Goal: Task Accomplishment & Management: Complete application form

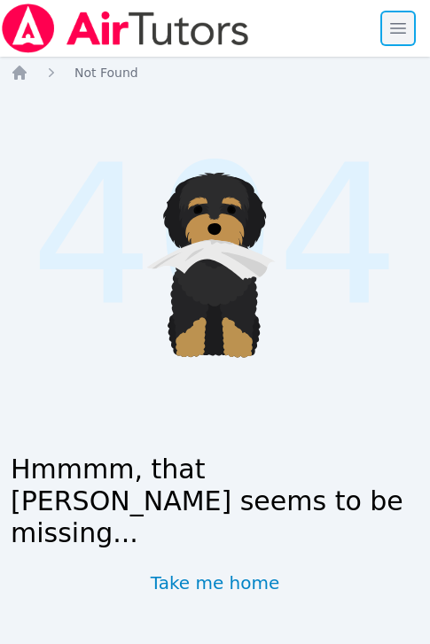
click at [392, 26] on span "button" at bounding box center [397, 28] width 39 height 39
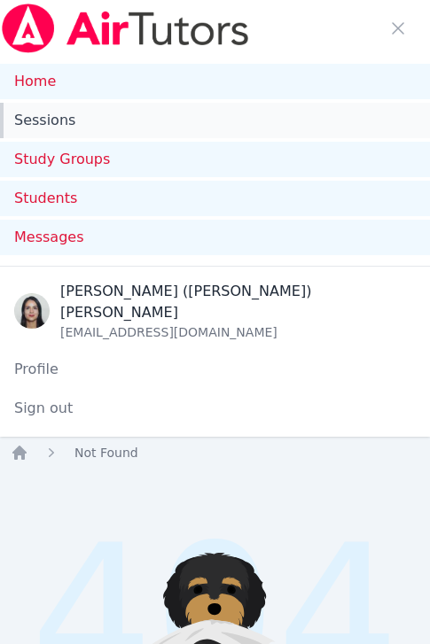
click at [60, 111] on link "Sessions" at bounding box center [215, 120] width 430 height 35
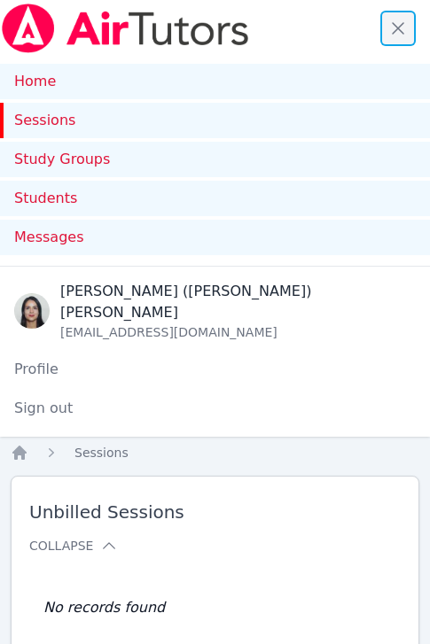
click at [399, 34] on span "button" at bounding box center [397, 28] width 39 height 39
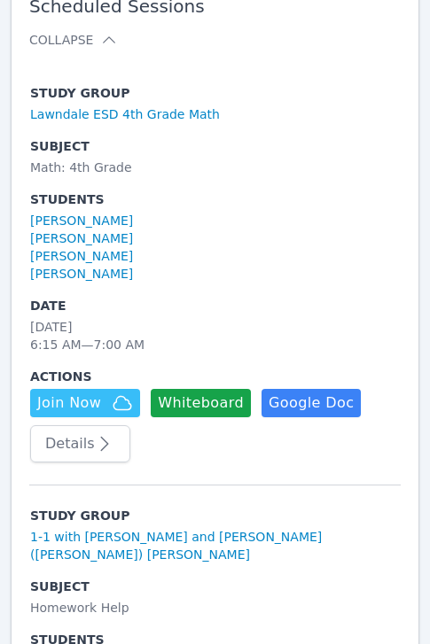
scroll to position [359, 0]
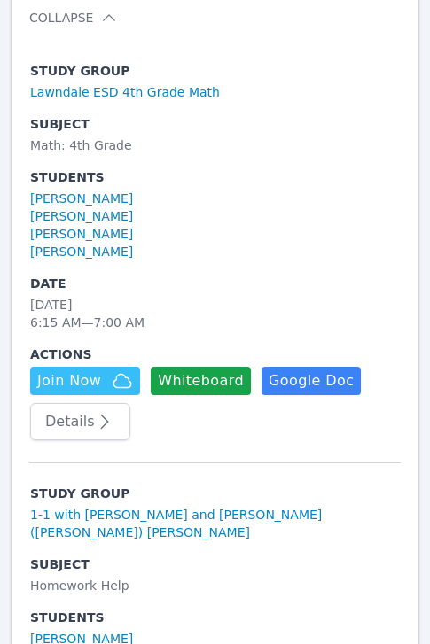
click at [81, 427] on button "Details" at bounding box center [80, 421] width 100 height 37
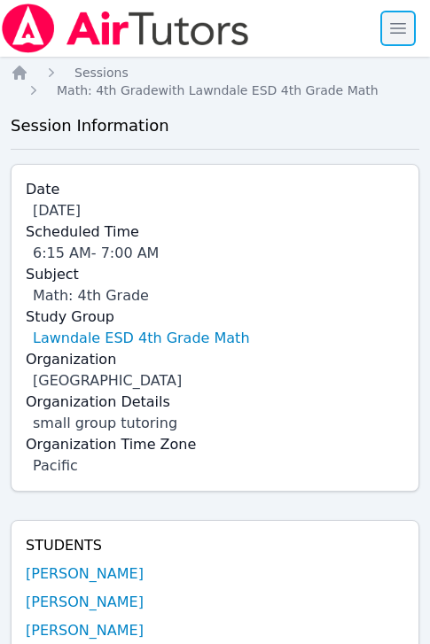
click at [400, 12] on span "button" at bounding box center [397, 28] width 39 height 39
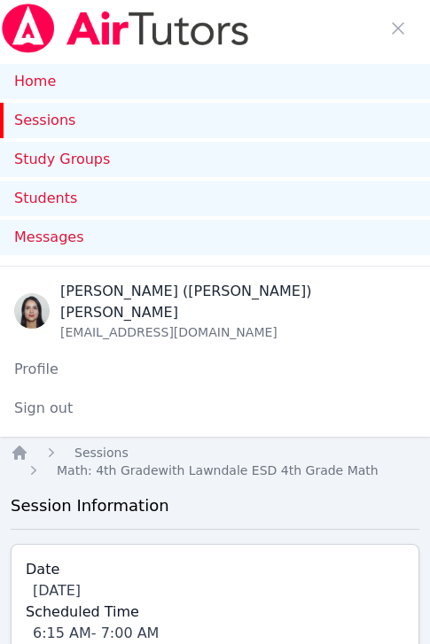
click at [47, 128] on link "Sessions" at bounding box center [215, 120] width 430 height 35
click at [392, 25] on span "button" at bounding box center [397, 28] width 39 height 39
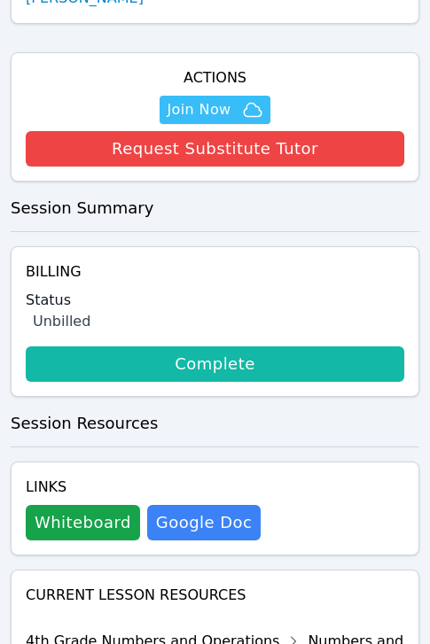
scroll to position [691, 0]
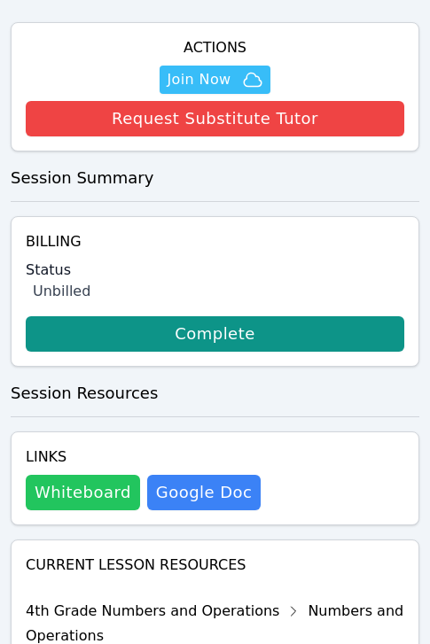
click at [85, 484] on button "Whiteboard" at bounding box center [83, 492] width 114 height 35
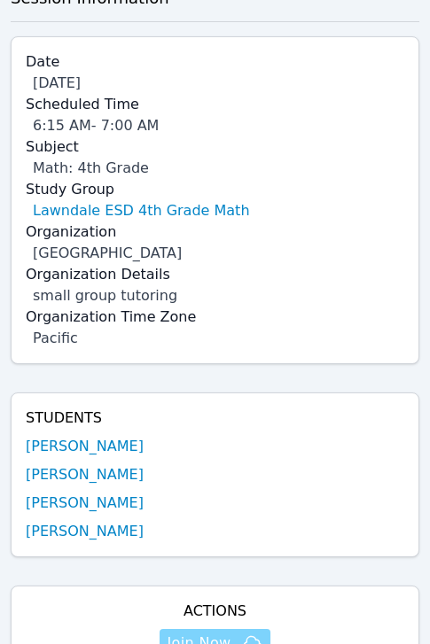
scroll to position [379, 0]
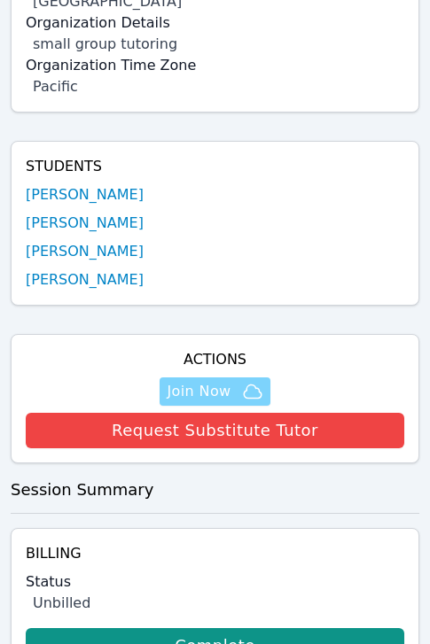
click at [203, 386] on span "Join Now" at bounding box center [198, 391] width 64 height 21
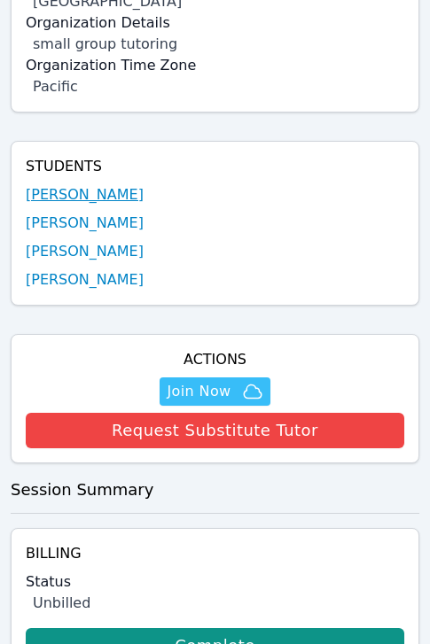
click at [95, 193] on link "Samantha Soriano" at bounding box center [85, 194] width 118 height 21
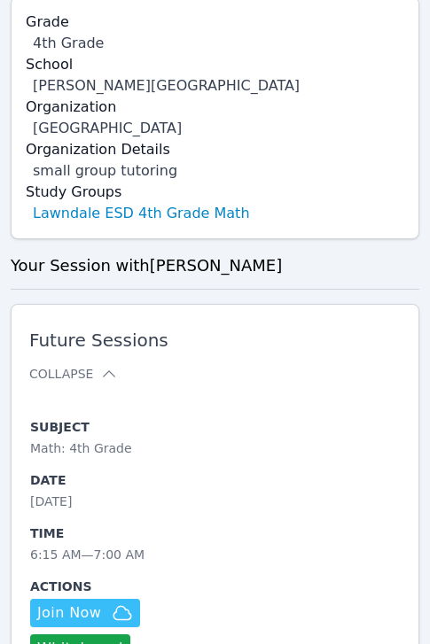
scroll to position [1216, 0]
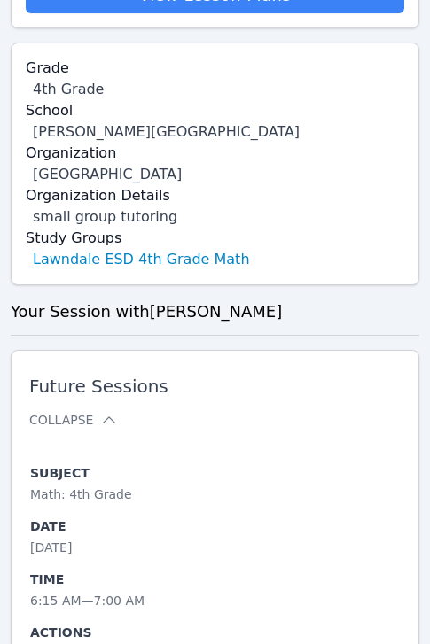
scroll to position [379, 0]
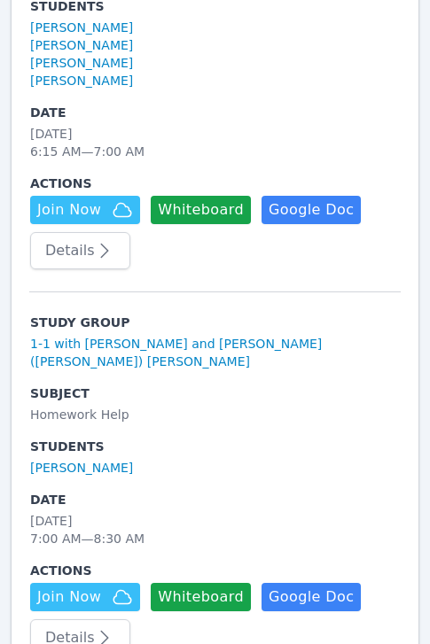
scroll to position [557, 0]
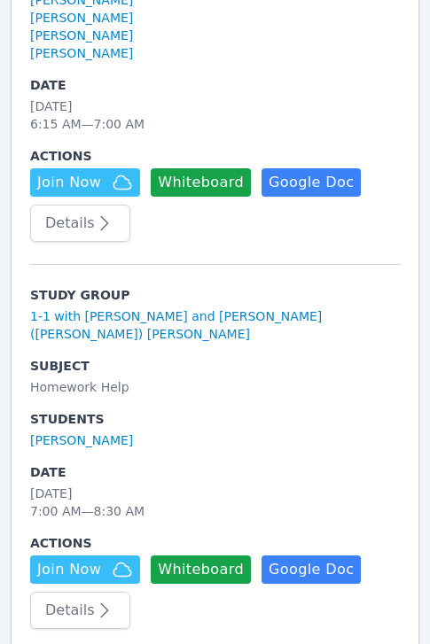
click at [94, 600] on icon "button" at bounding box center [104, 610] width 21 height 21
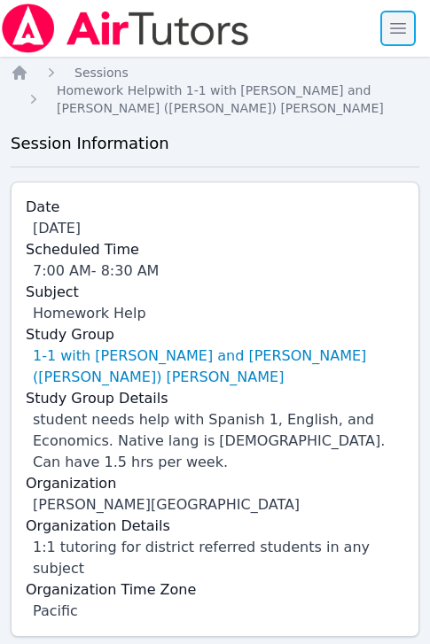
click at [394, 22] on span "button" at bounding box center [397, 28] width 39 height 39
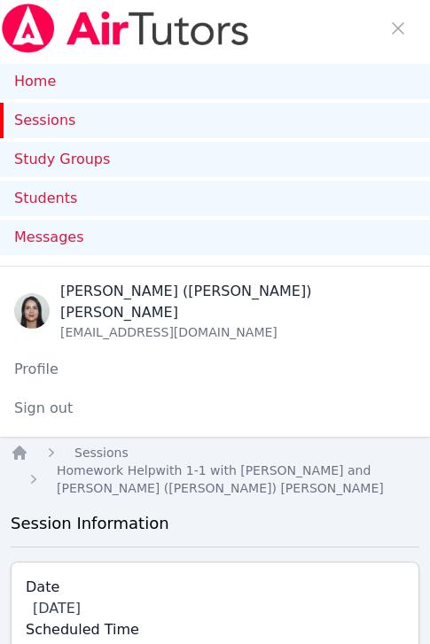
click at [43, 123] on link "Sessions" at bounding box center [215, 120] width 430 height 35
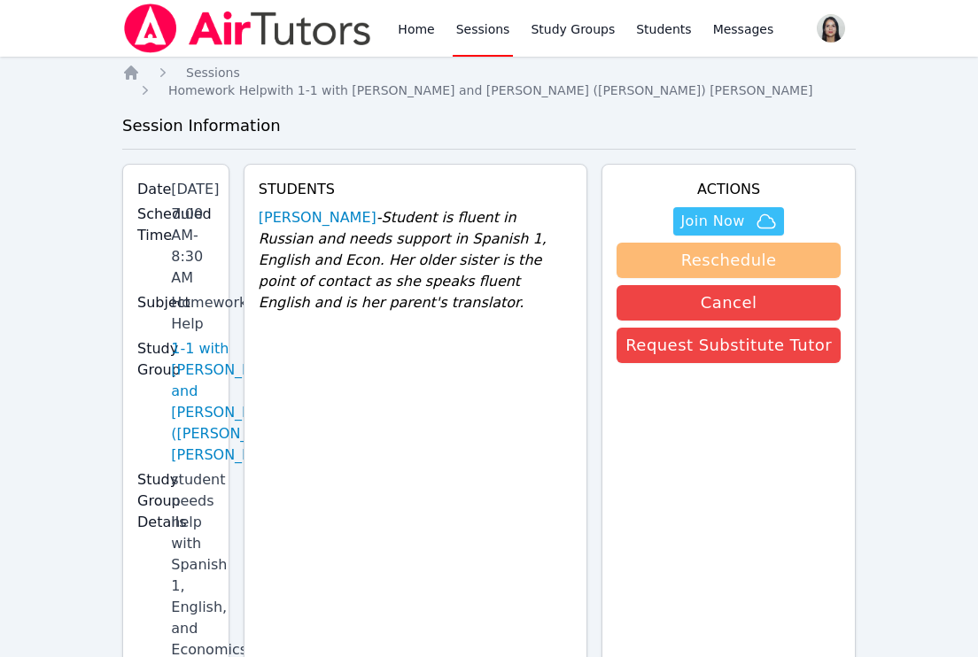
click at [442, 258] on button "Reschedule" at bounding box center [728, 260] width 224 height 35
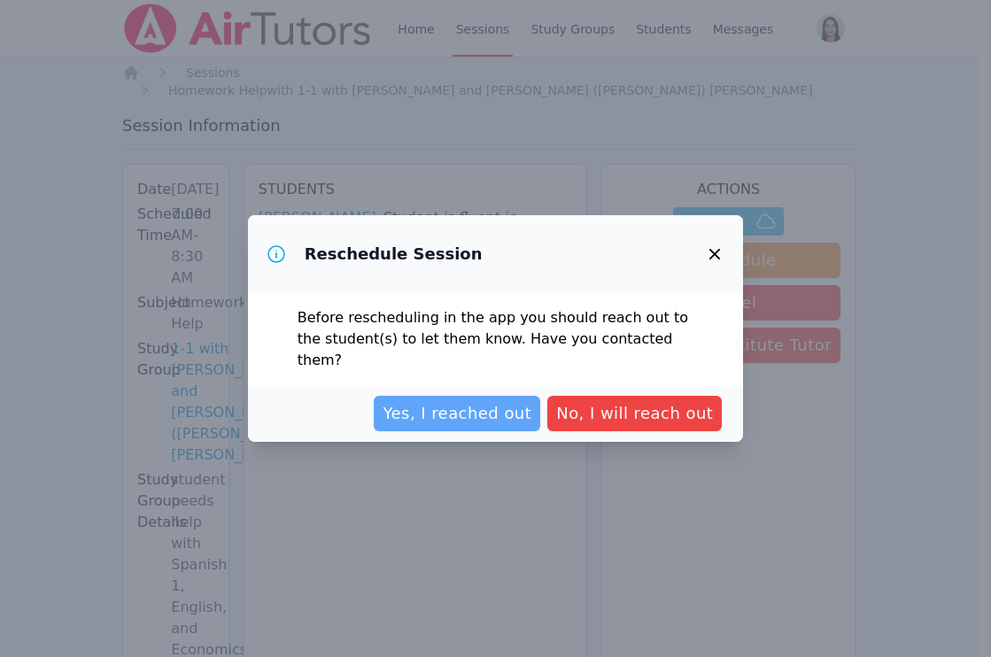
click at [442, 401] on span "Yes, I reached out" at bounding box center [457, 413] width 149 height 25
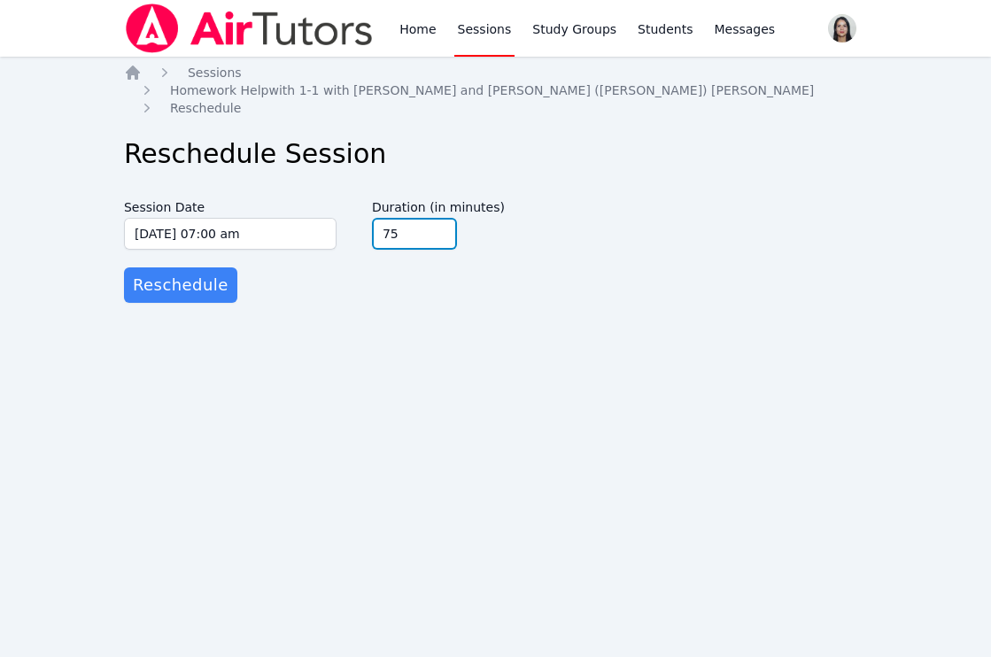
click at [441, 222] on input "75" at bounding box center [414, 234] width 85 height 32
click at [441, 222] on input "60" at bounding box center [414, 234] width 85 height 32
type input "45"
click at [441, 222] on input "45" at bounding box center [414, 234] width 85 height 32
click at [442, 265] on form "Session Date 10/10/2025 07:00 am 10/10/2025 7:00 am Duration (in minutes) 45 Re…" at bounding box center [495, 247] width 743 height 112
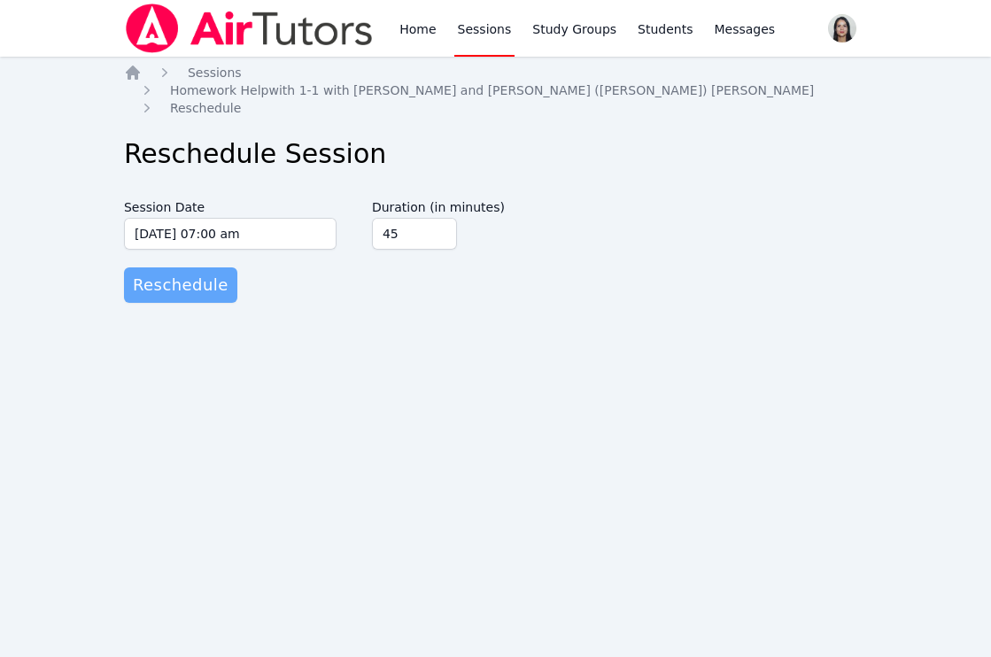
click at [151, 273] on span "Reschedule" at bounding box center [181, 285] width 96 height 25
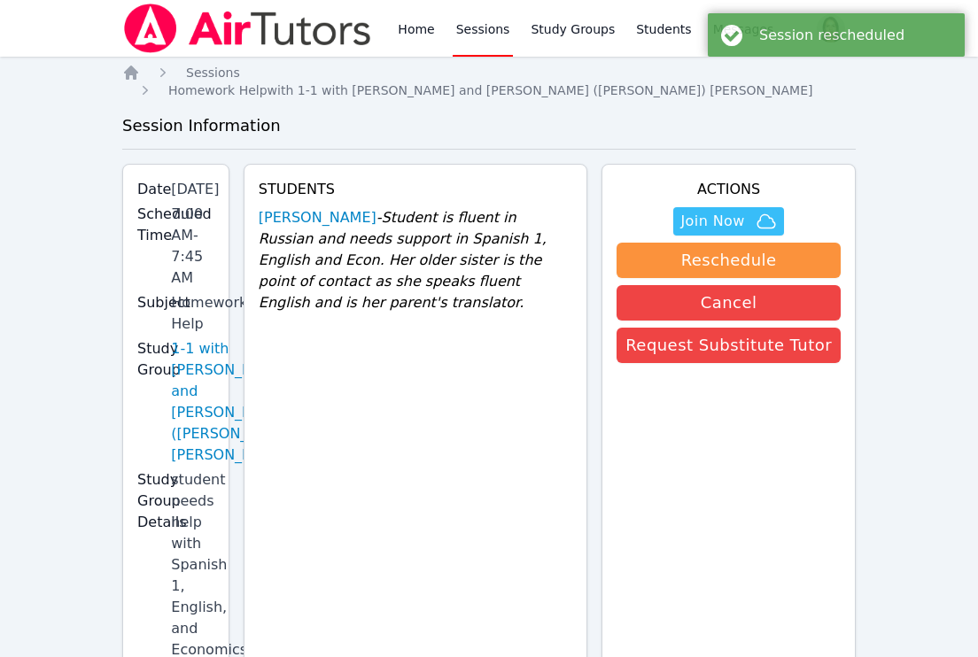
click at [442, 32] on link "Sessions" at bounding box center [483, 28] width 61 height 57
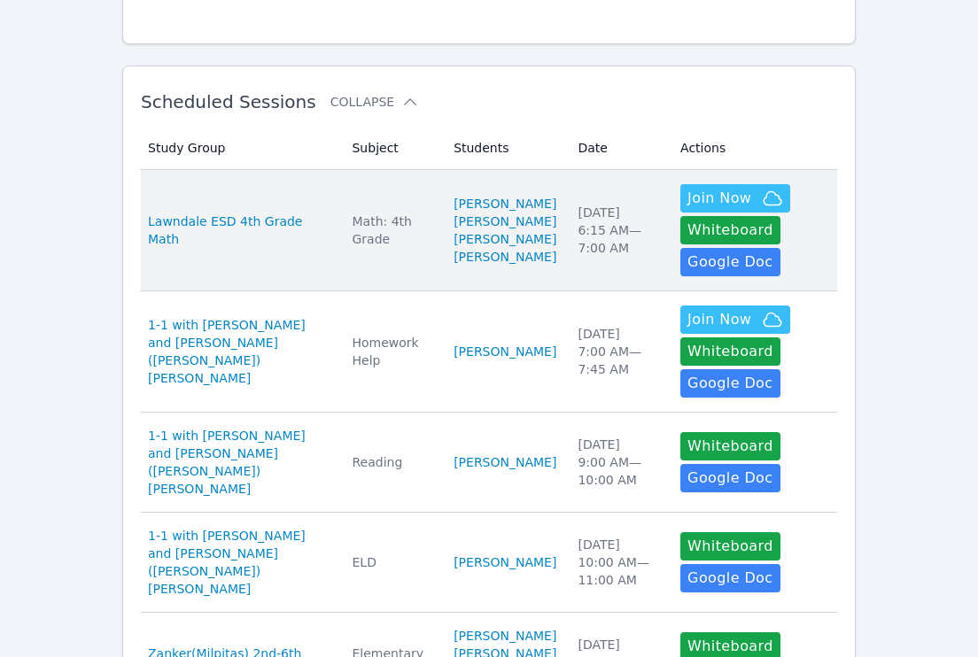
scroll to position [262, 0]
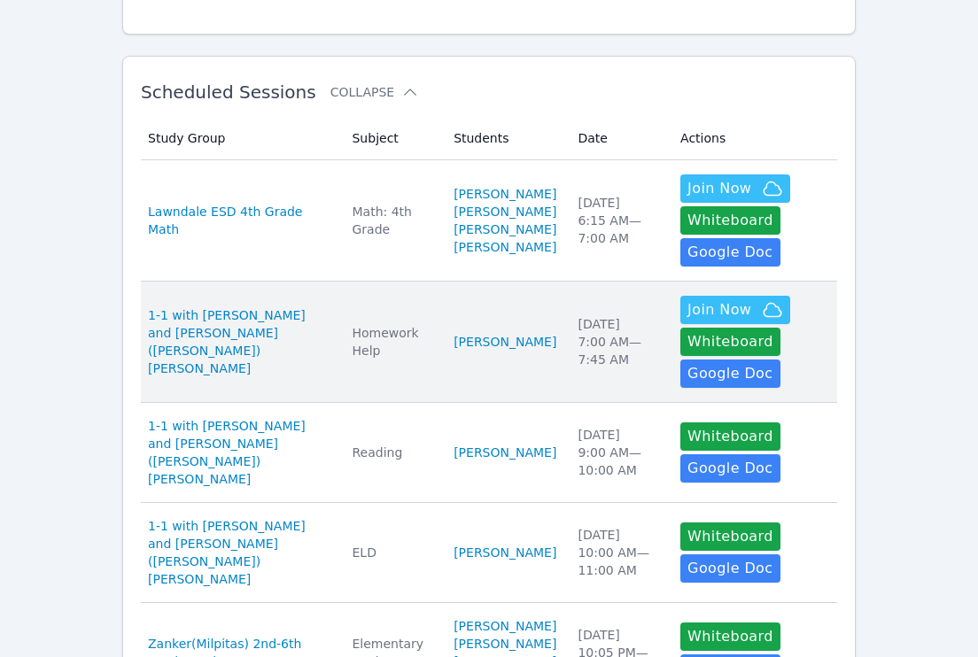
click at [377, 352] on td "Subject Homework Help" at bounding box center [392, 342] width 102 height 121
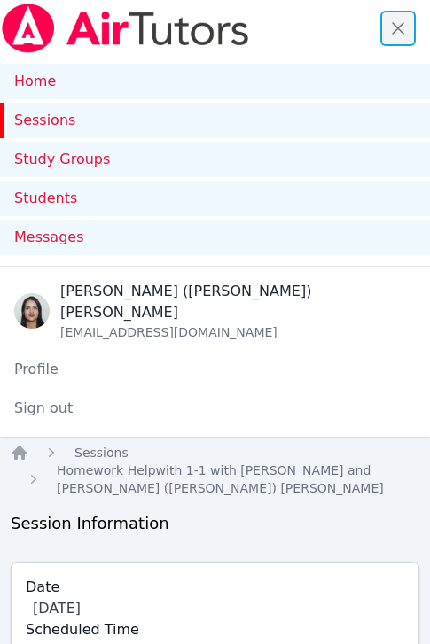
click at [401, 26] on span "button" at bounding box center [397, 28] width 39 height 39
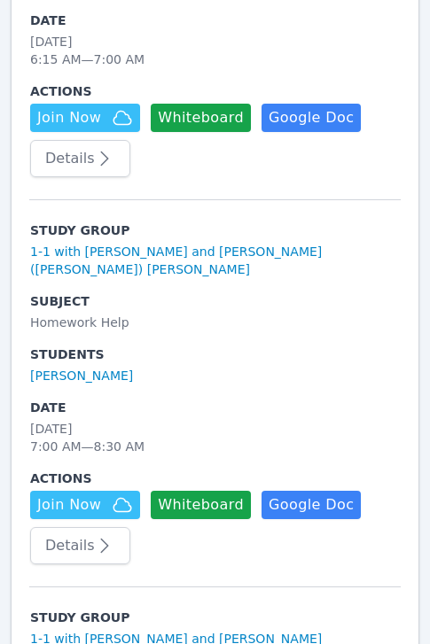
scroll to position [637, 0]
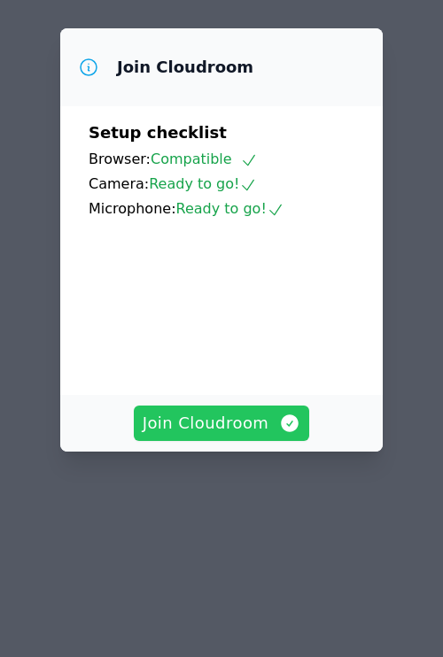
click at [242, 411] on span "Join Cloudroom" at bounding box center [222, 423] width 159 height 25
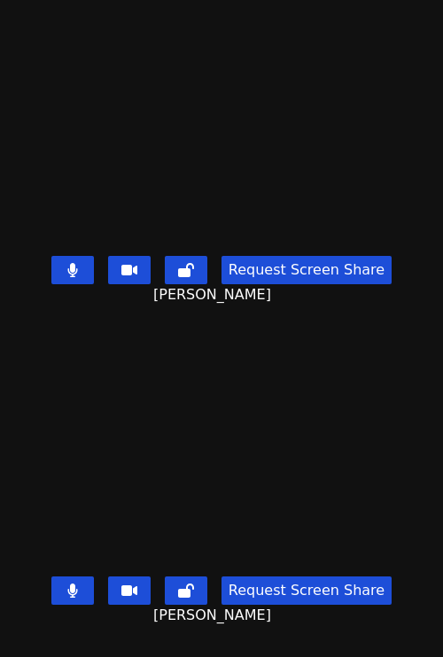
scroll to position [576, 0]
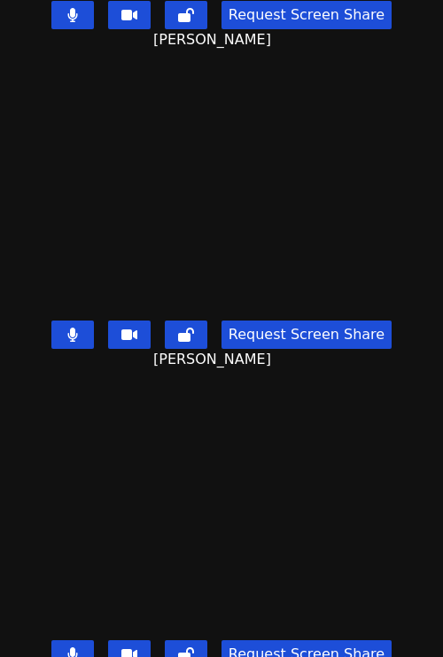
click at [67, 328] on icon at bounding box center [72, 335] width 11 height 14
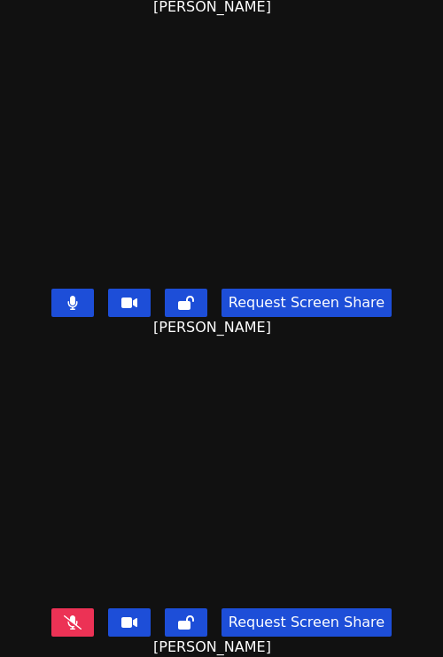
click at [67, 608] on button at bounding box center [72, 622] width 43 height 28
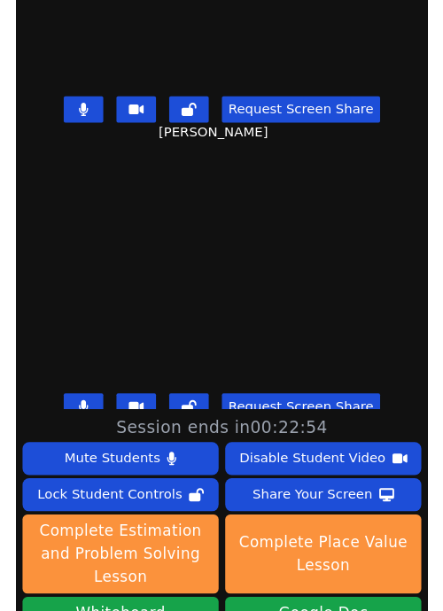
scroll to position [223, 0]
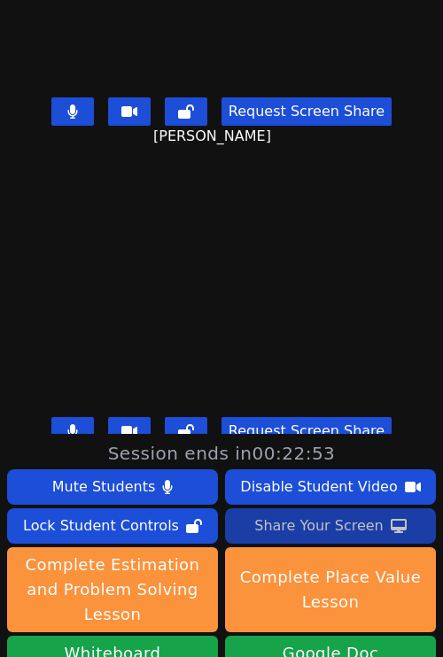
click at [292, 530] on div "Share Your Screen" at bounding box center [318, 526] width 129 height 28
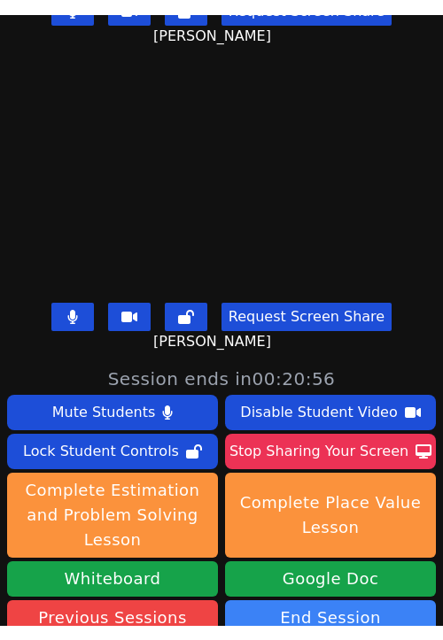
scroll to position [269, 0]
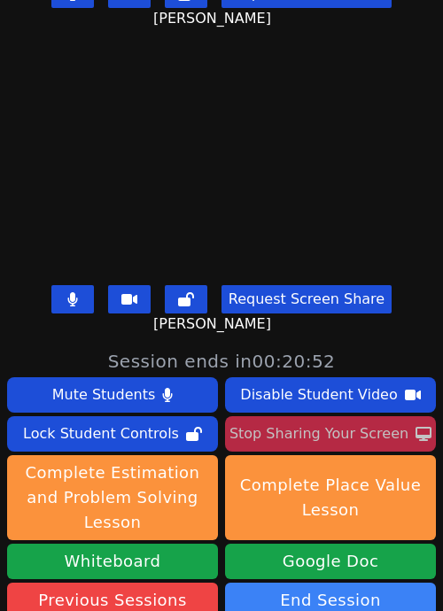
click at [346, 431] on div "Stop Sharing Your Screen" at bounding box center [318, 434] width 179 height 28
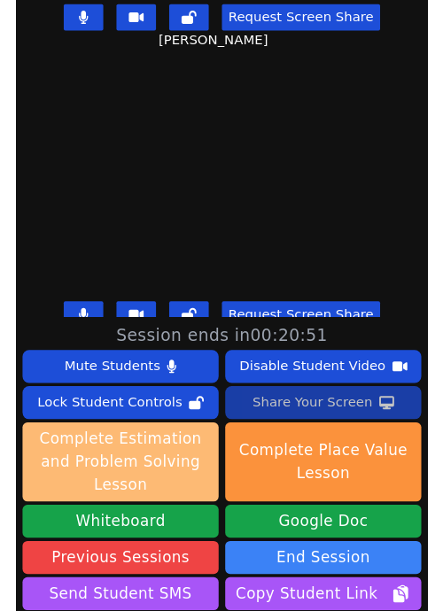
scroll to position [315, 0]
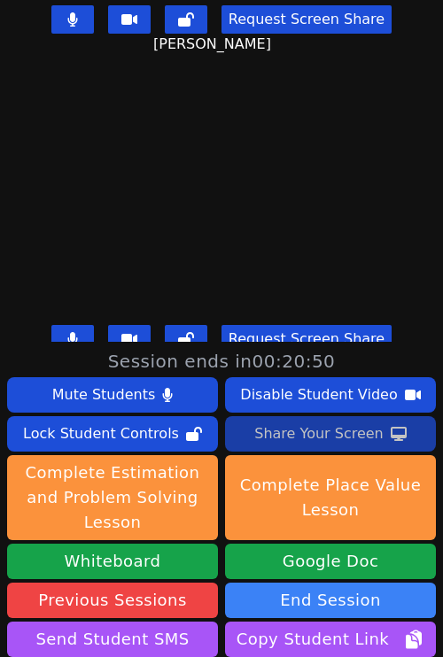
click at [301, 434] on div "Share Your Screen" at bounding box center [318, 434] width 129 height 28
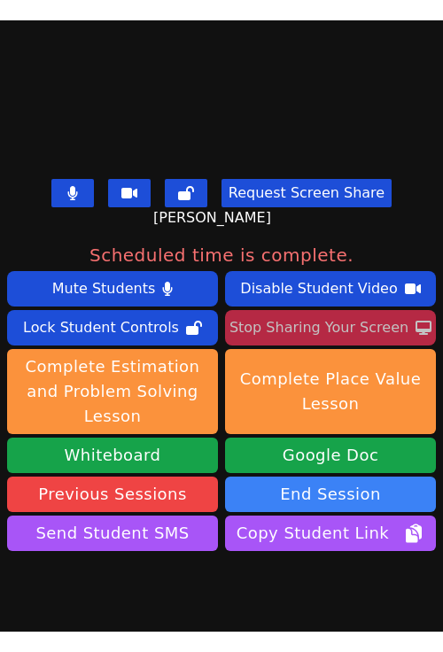
scroll to position [560, 0]
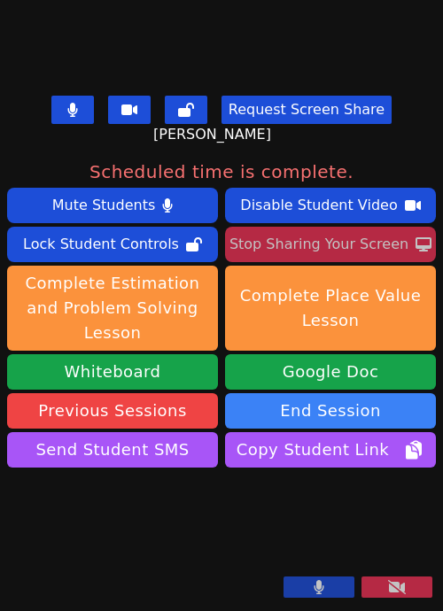
click at [327, 230] on div "Stop Sharing Your Screen" at bounding box center [318, 244] width 179 height 28
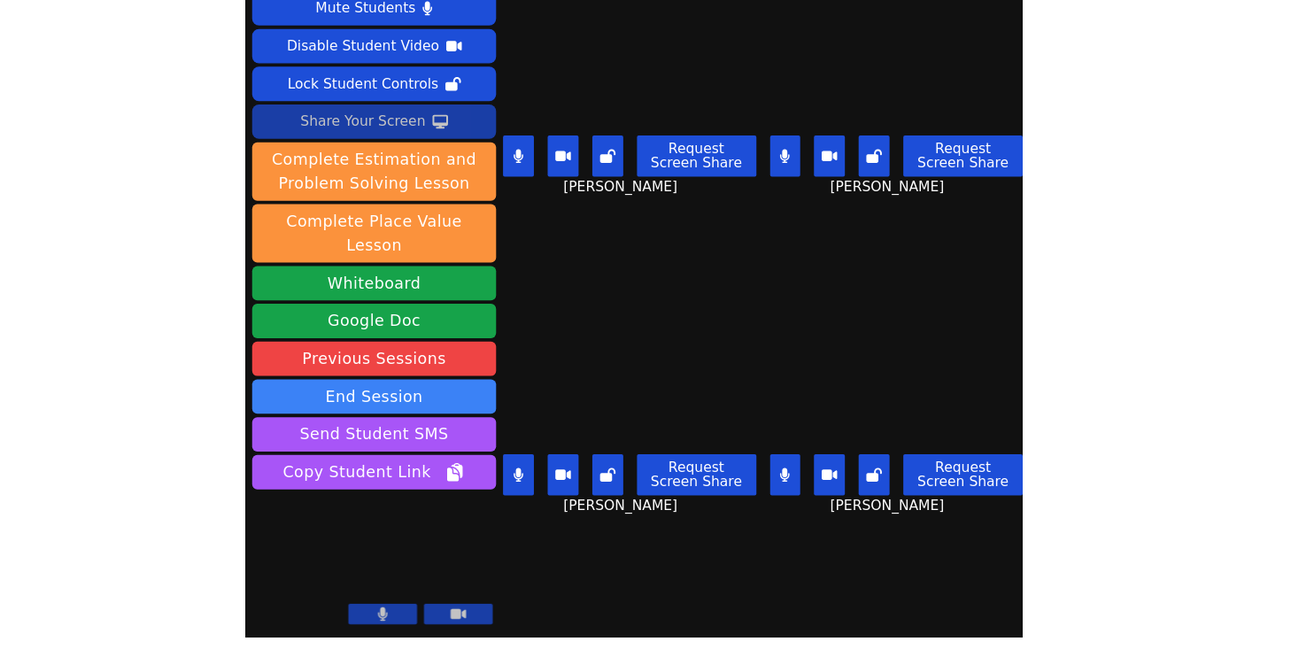
scroll to position [19, 0]
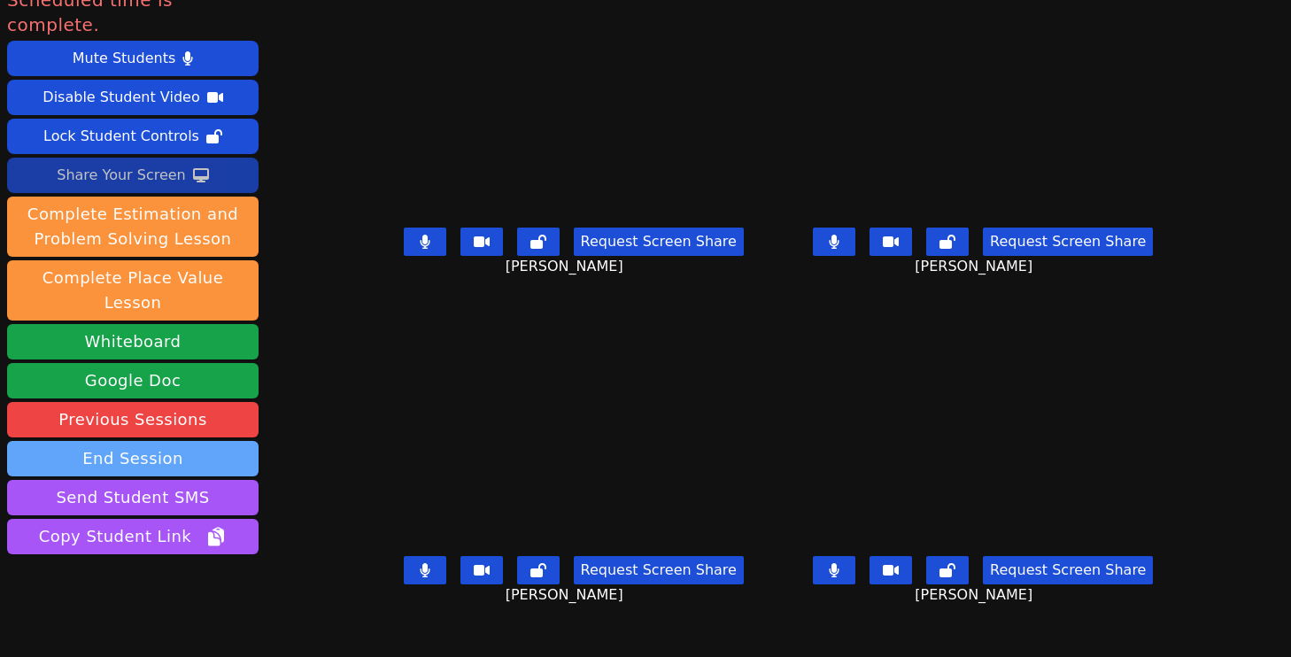
click at [121, 441] on button "End Session" at bounding box center [133, 458] width 252 height 35
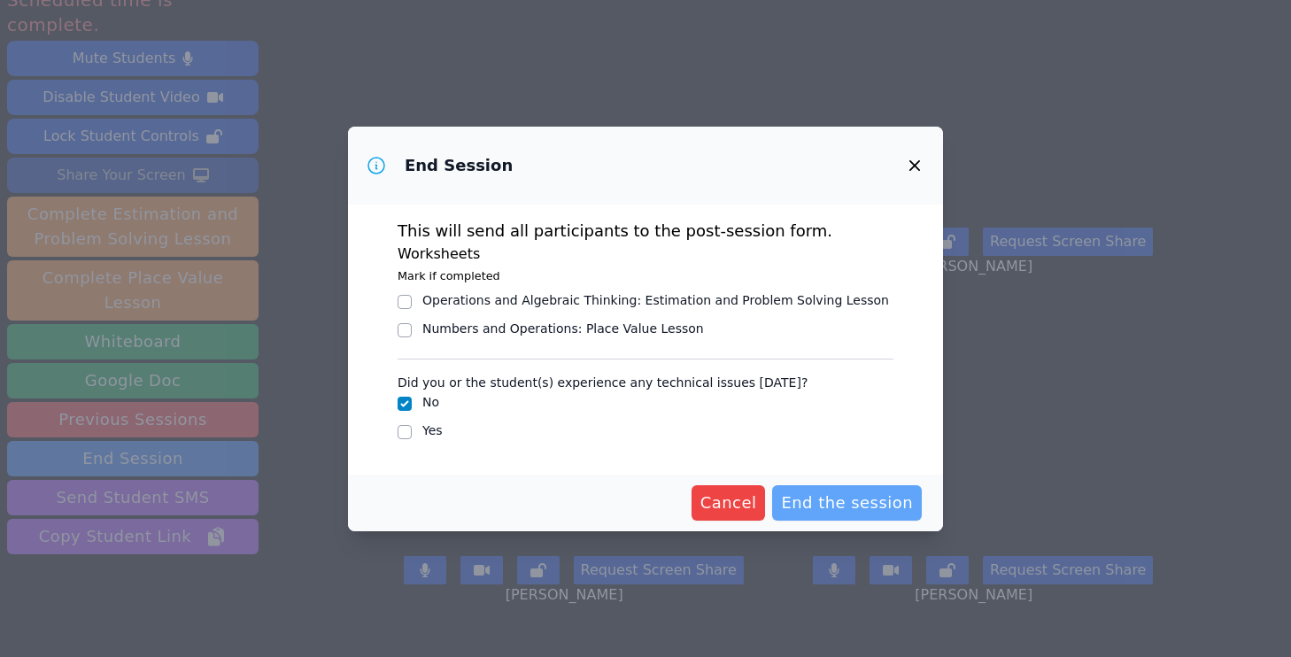
click at [442, 495] on span "End the session" at bounding box center [847, 503] width 132 height 25
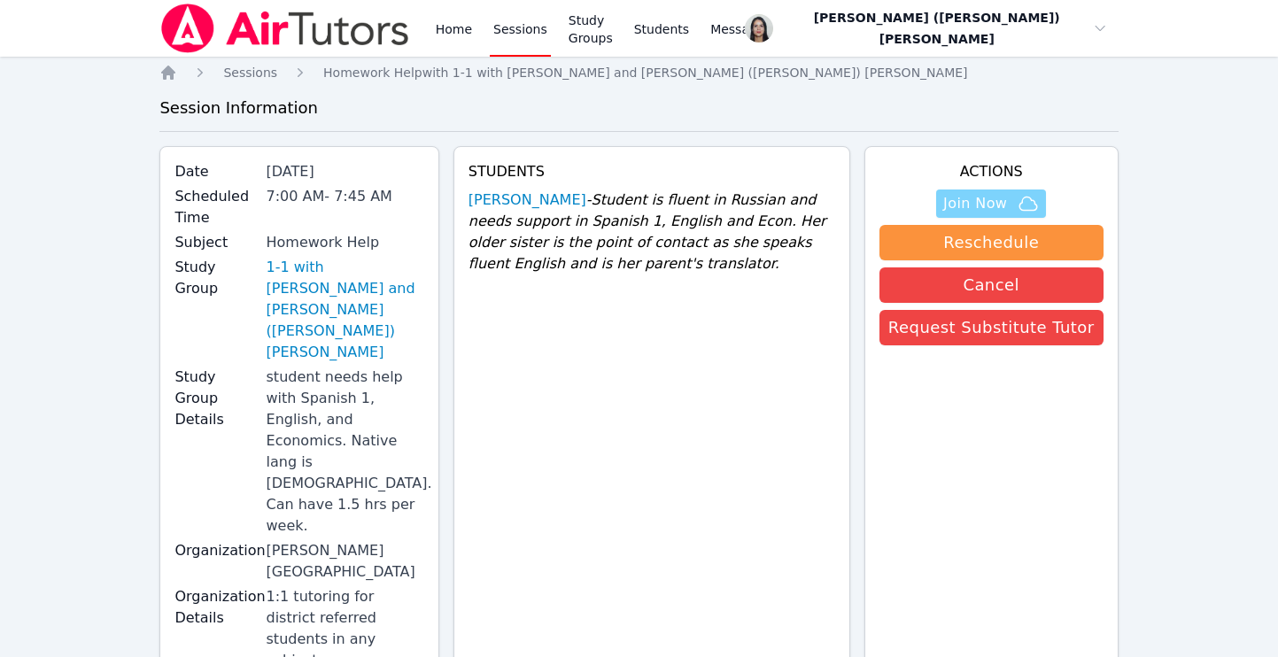
click at [954, 205] on span "Join Now" at bounding box center [975, 203] width 64 height 21
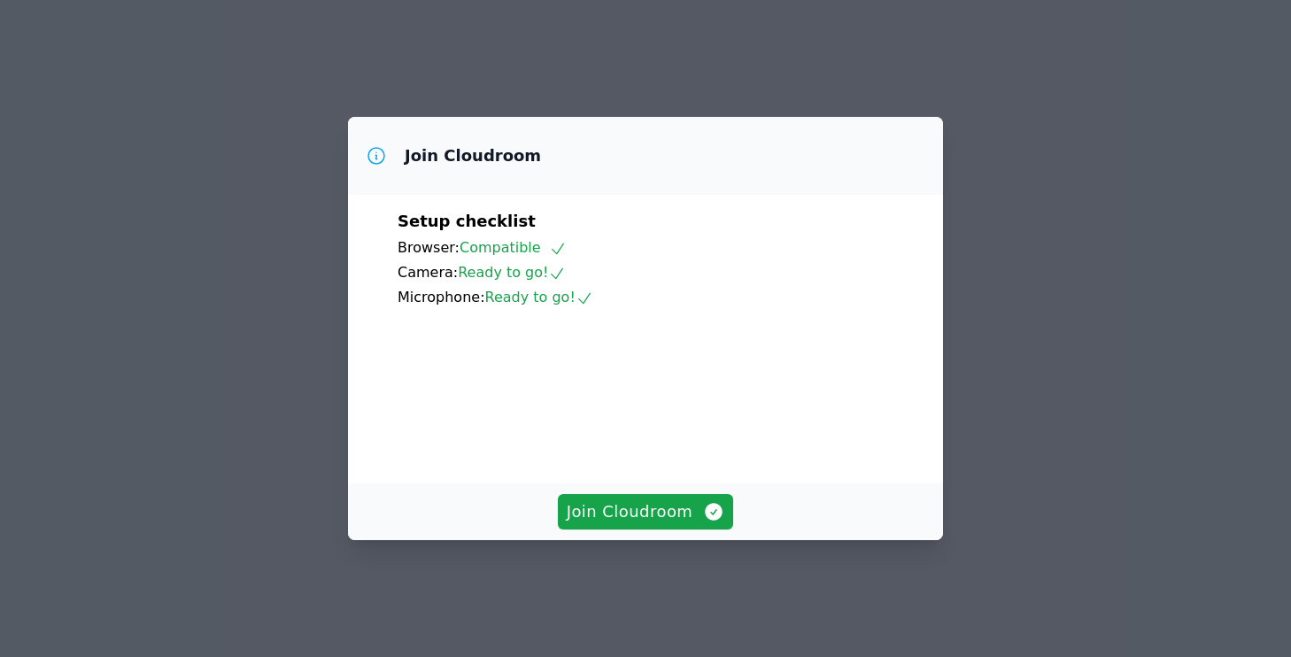
click at [579, 290] on icon at bounding box center [585, 299] width 18 height 18
click at [633, 518] on span "Join Cloudroom" at bounding box center [646, 511] width 159 height 25
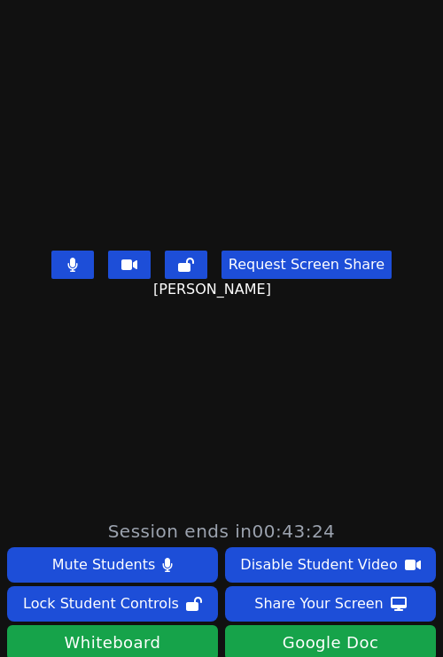
scroll to position [471, 0]
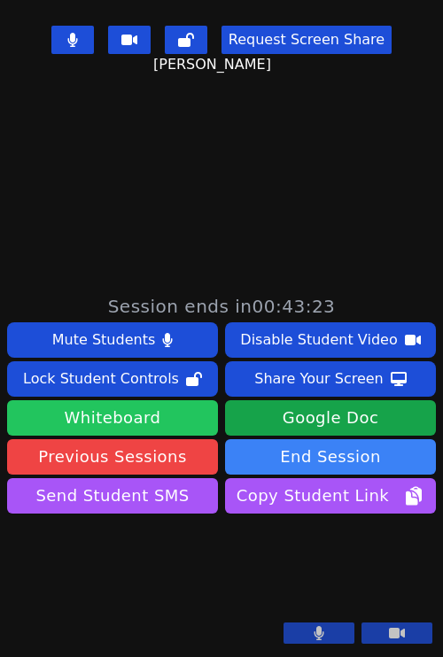
click at [136, 400] on button "Whiteboard" at bounding box center [112, 417] width 211 height 35
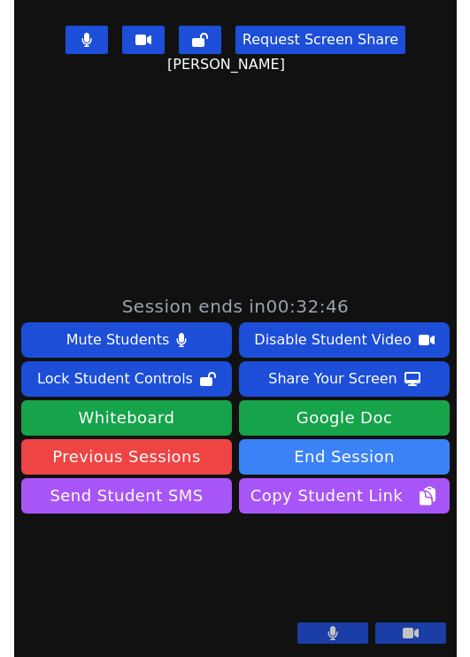
scroll to position [0, 0]
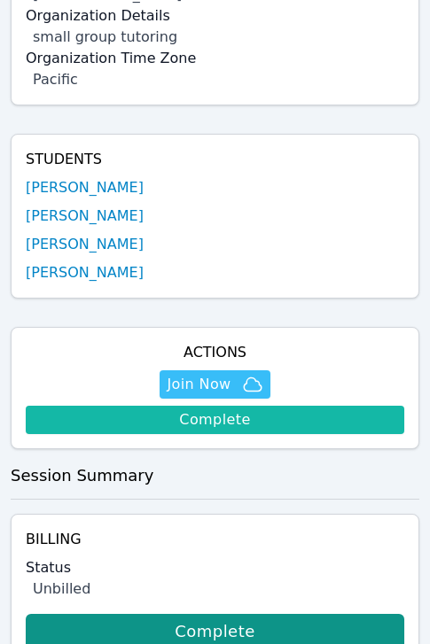
click at [244, 410] on link "Complete" at bounding box center [215, 420] width 378 height 28
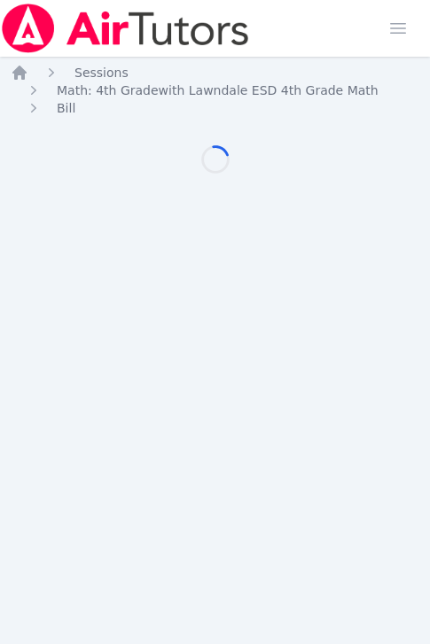
scroll to position [13, 0]
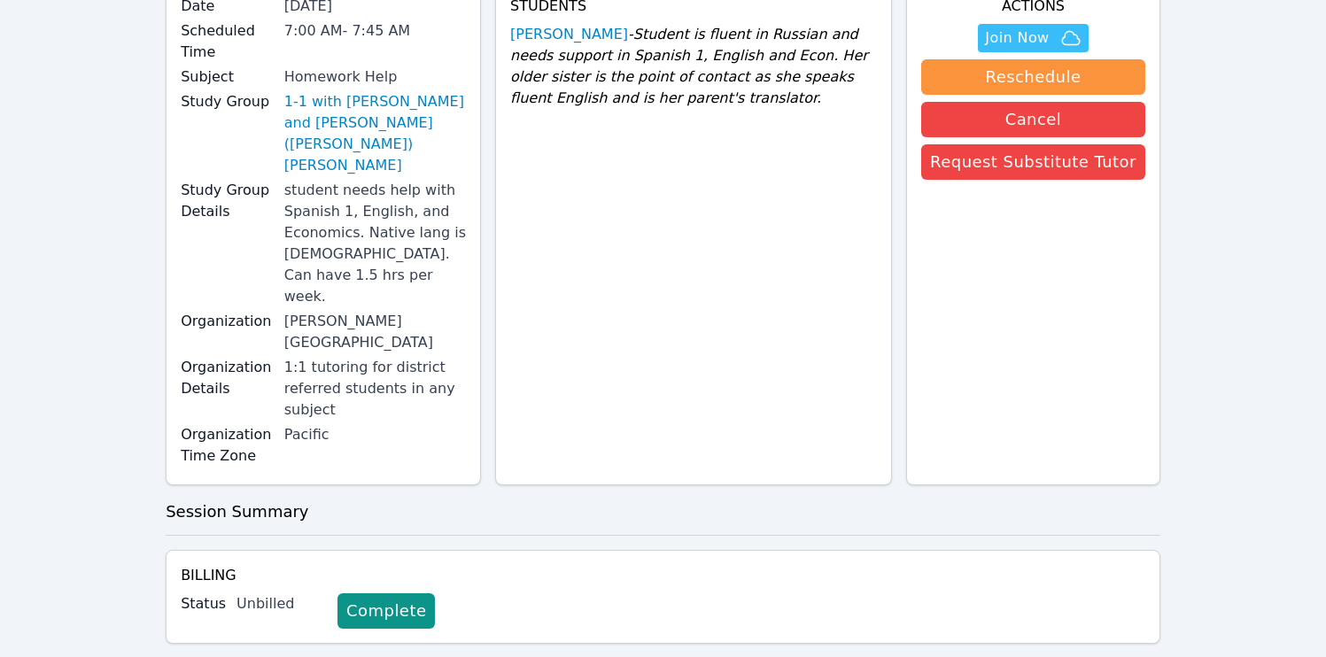
scroll to position [318, 0]
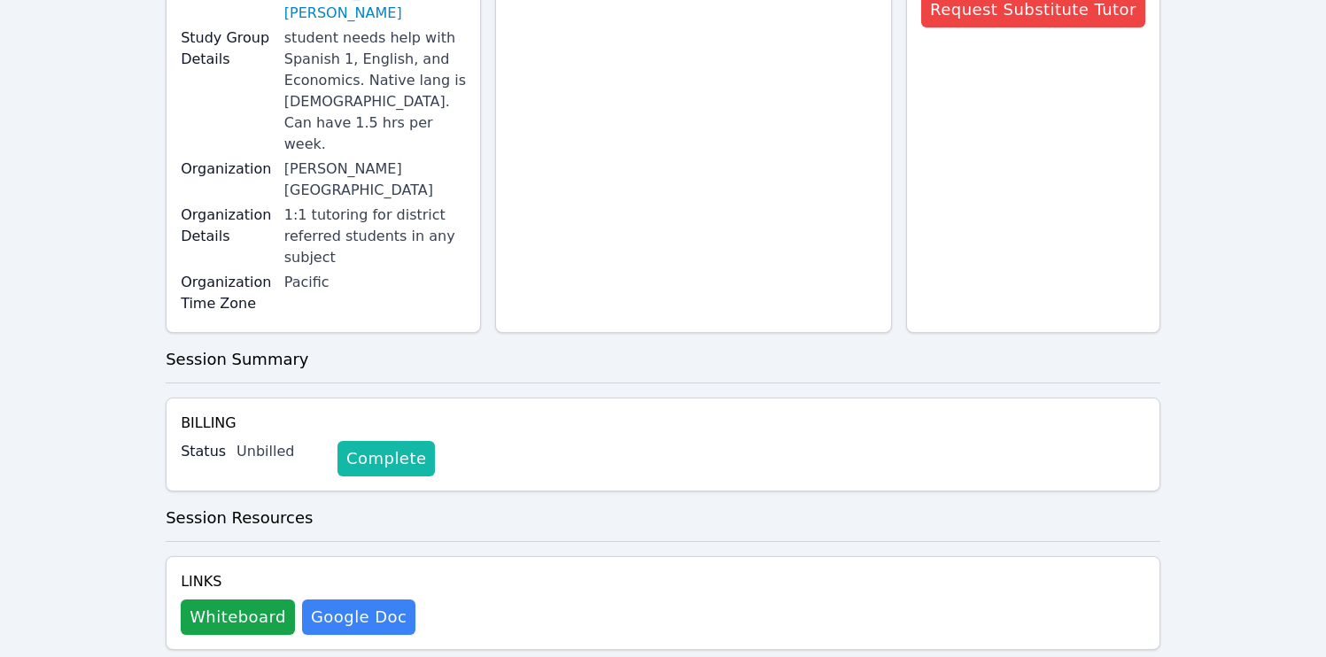
click at [382, 441] on link "Complete" at bounding box center [385, 458] width 97 height 35
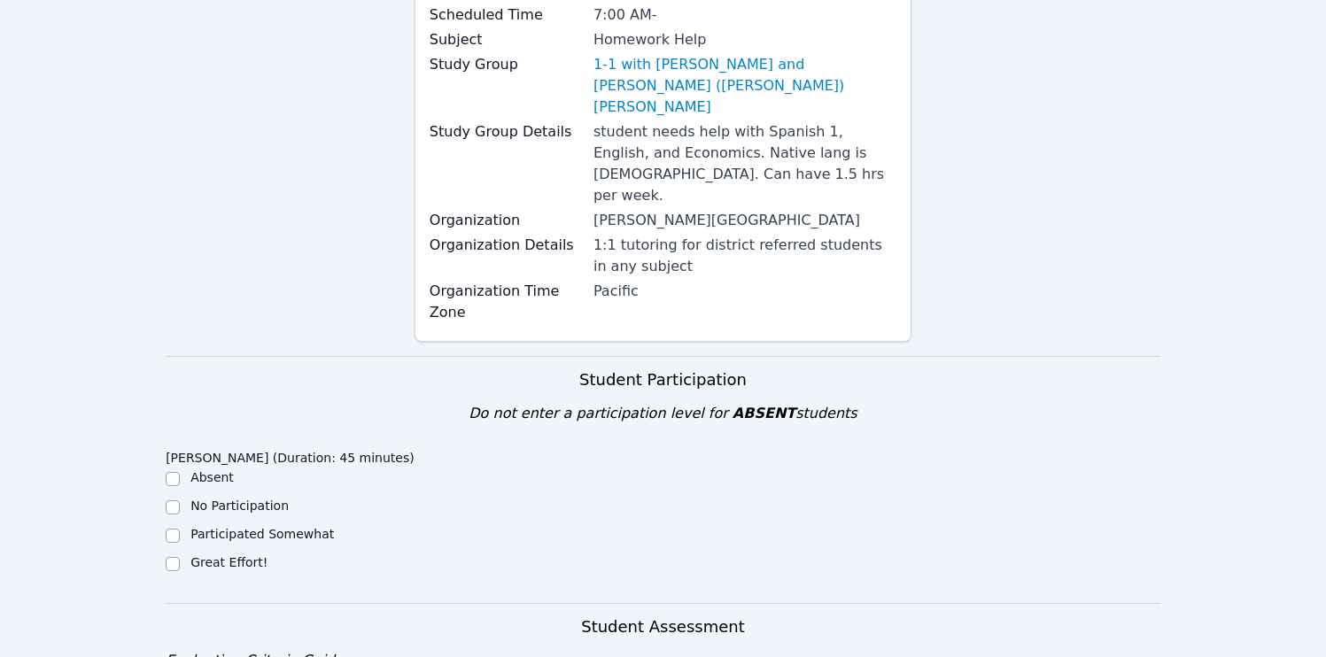
scroll to position [636, 0]
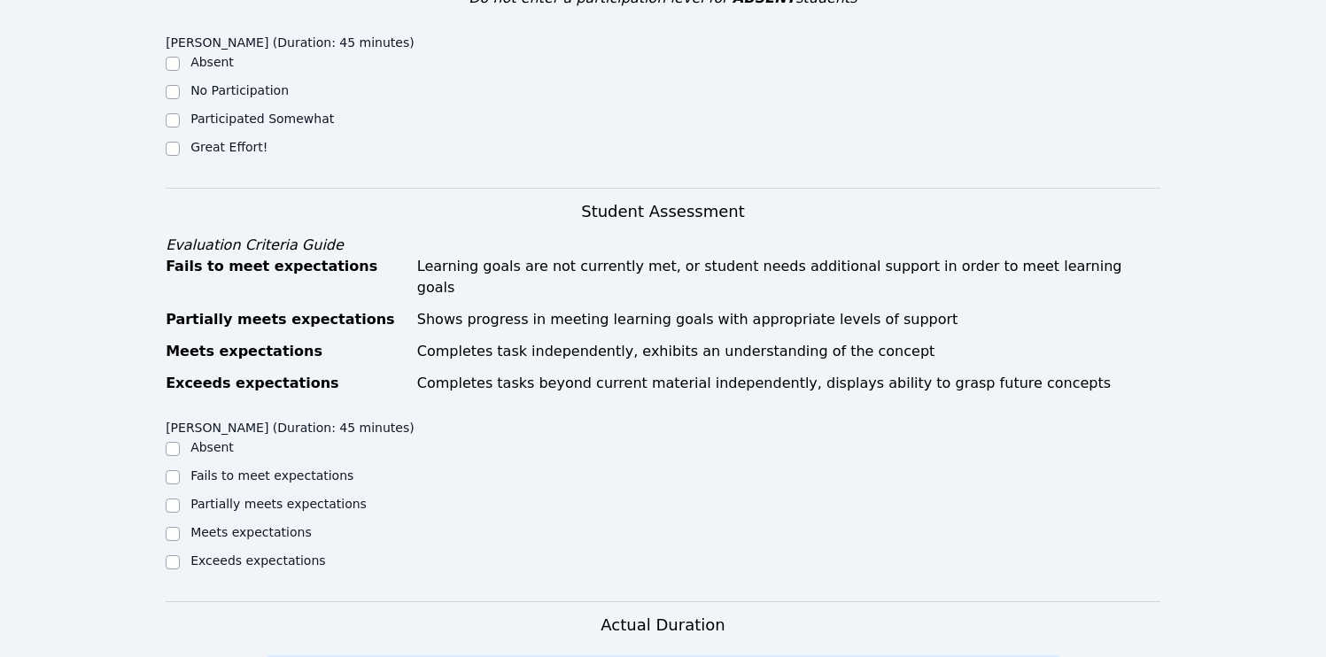
click at [195, 140] on label "Great Effort!" at bounding box center [228, 147] width 77 height 14
click at [180, 142] on input "Great Effort!" at bounding box center [173, 149] width 14 height 14
checkbox input "true"
click at [168, 527] on input "Meets expectations" at bounding box center [173, 534] width 14 height 14
checkbox input "true"
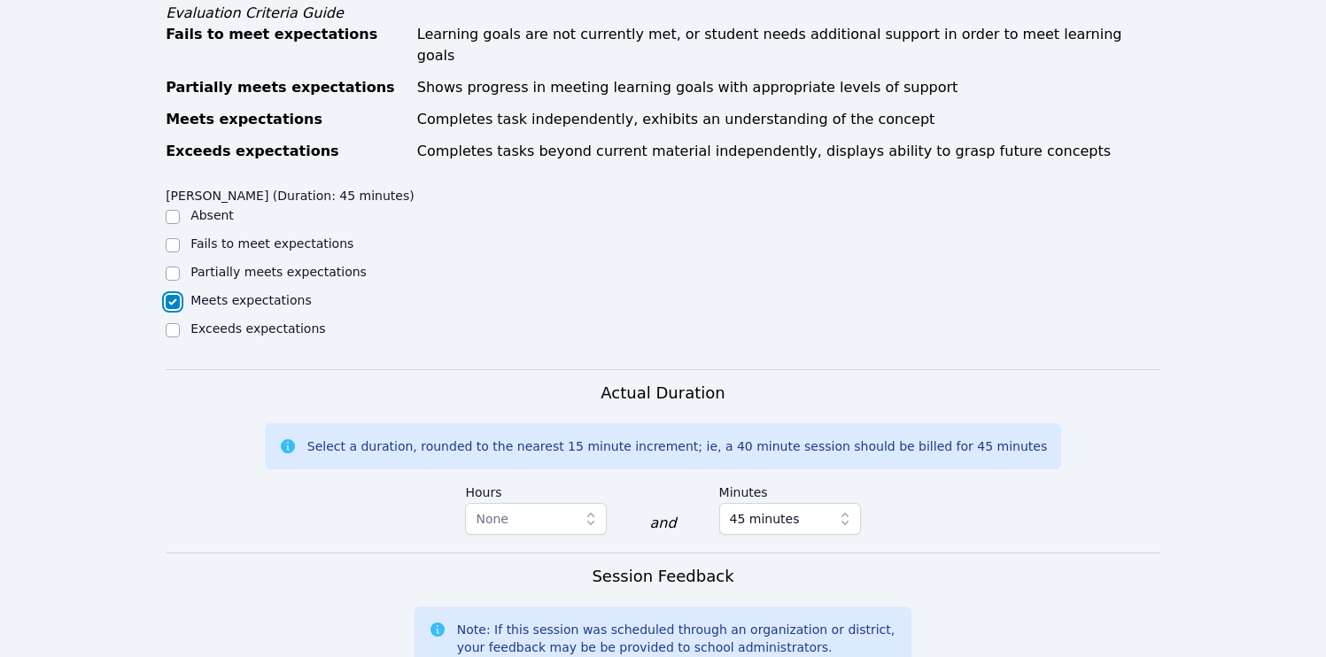
scroll to position [1297, 0]
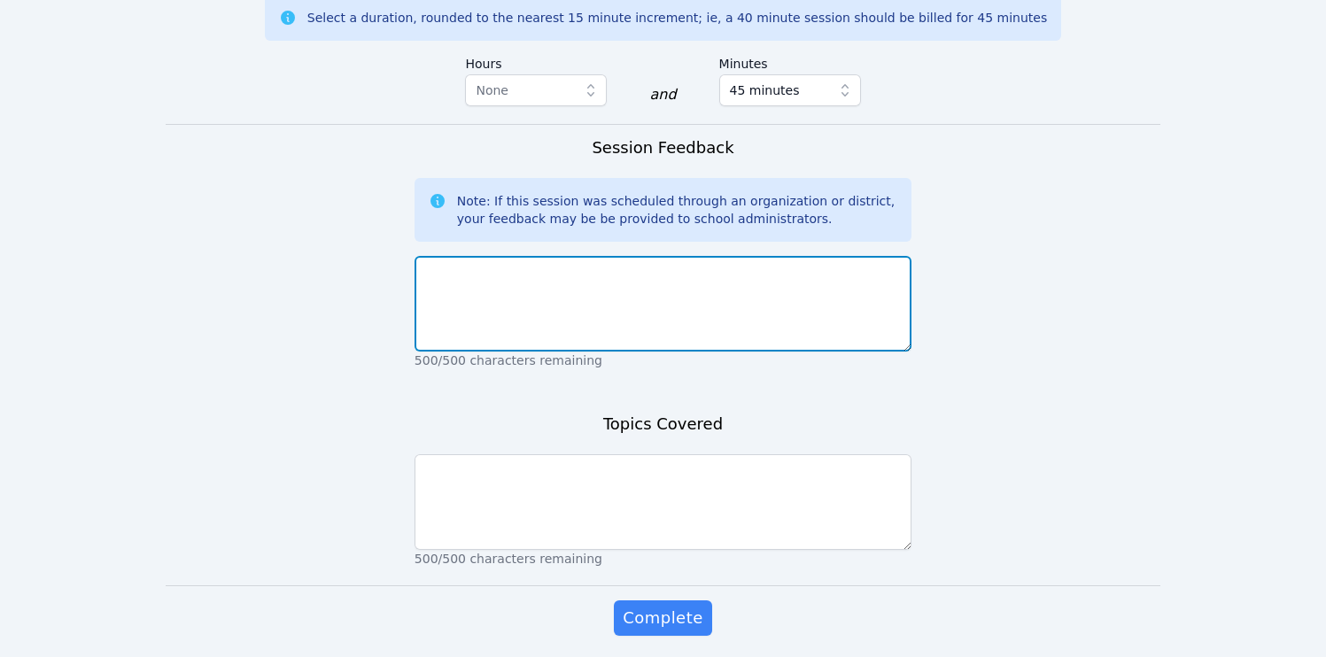
click at [456, 256] on textarea at bounding box center [662, 304] width 497 height 96
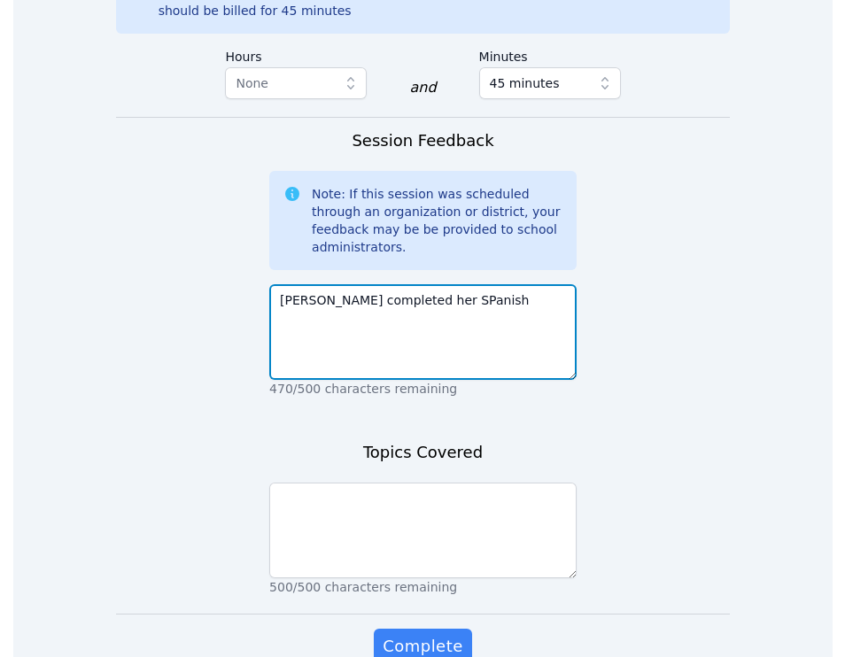
scroll to position [1311, 0]
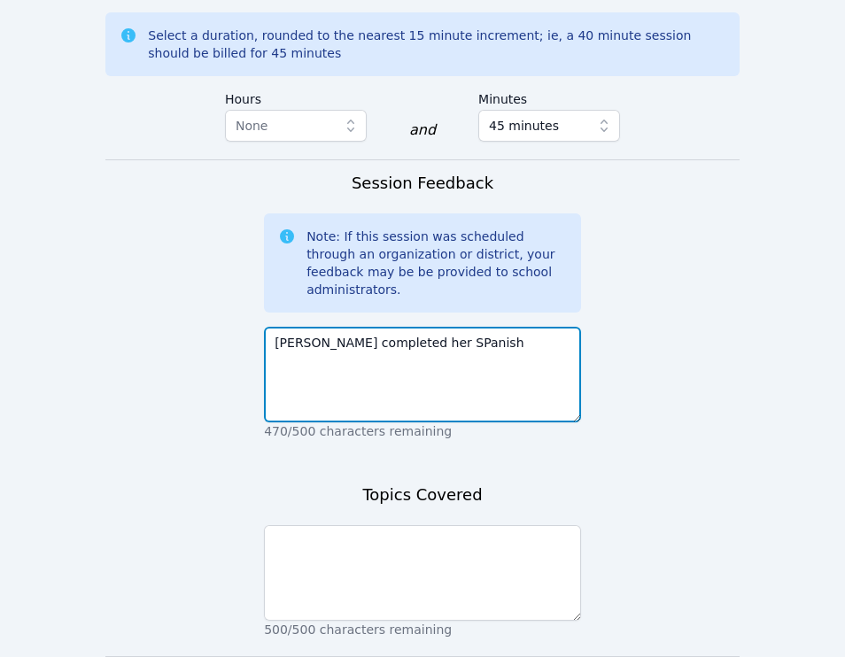
click at [422, 327] on textarea "[PERSON_NAME] completed her SPanish" at bounding box center [422, 375] width 317 height 96
click at [456, 327] on textarea "Varvara completed her Sanish" at bounding box center [422, 375] width 317 height 96
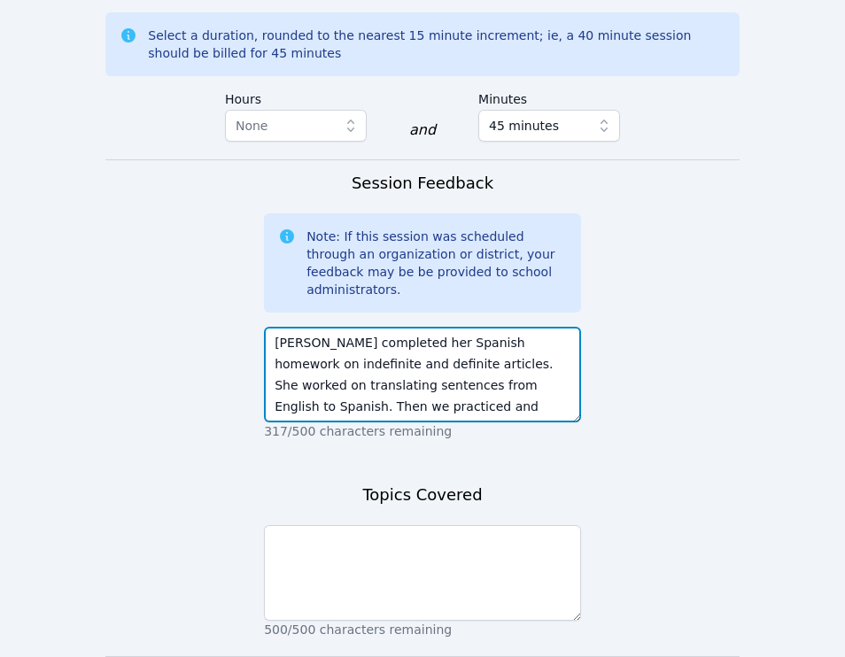
click at [442, 327] on textarea "Varvara completed her Spanish homework on indefinite and definite articles. She…" at bounding box center [422, 375] width 317 height 96
type textarea "Varvara completed her Spanish homework on indefinite and definite articles. She…"
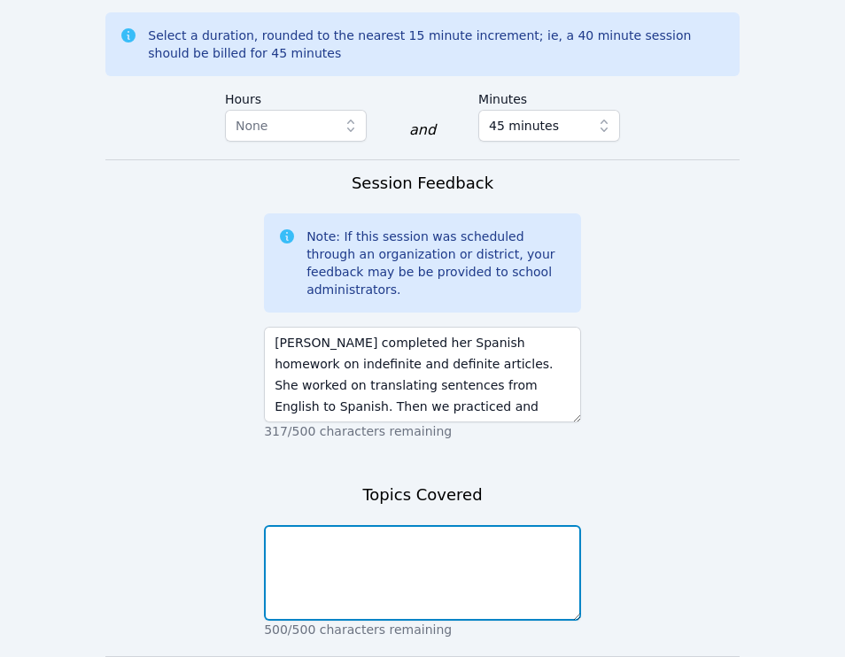
drag, startPoint x: 448, startPoint y: 467, endPoint x: 449, endPoint y: 476, distance: 9.8
click at [448, 525] on textarea at bounding box center [422, 573] width 317 height 96
paste textarea "Varvara completed her Spanish homework on indefinite and definite articles. She…"
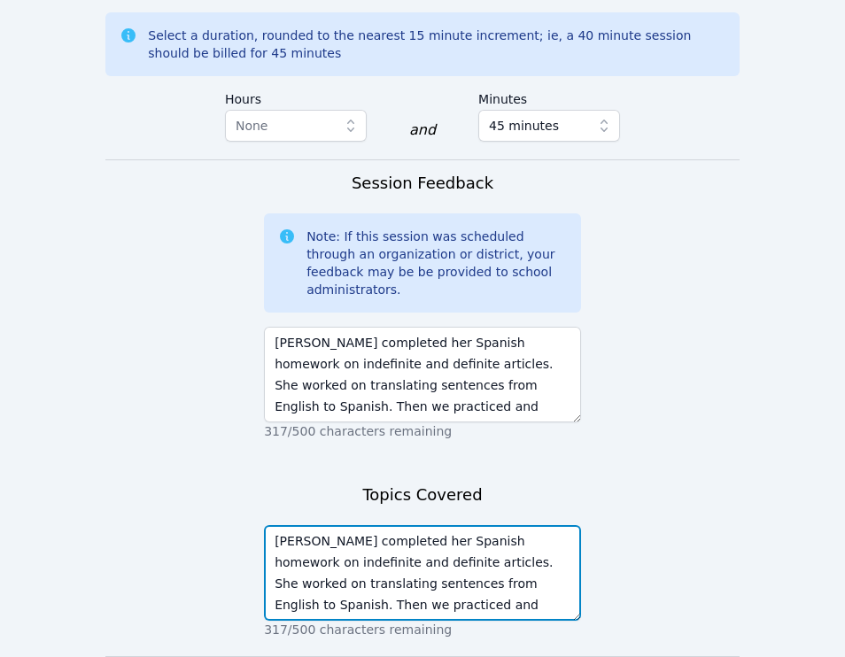
type textarea "Varvara completed her Spanish homework on indefinite and definite articles. She…"
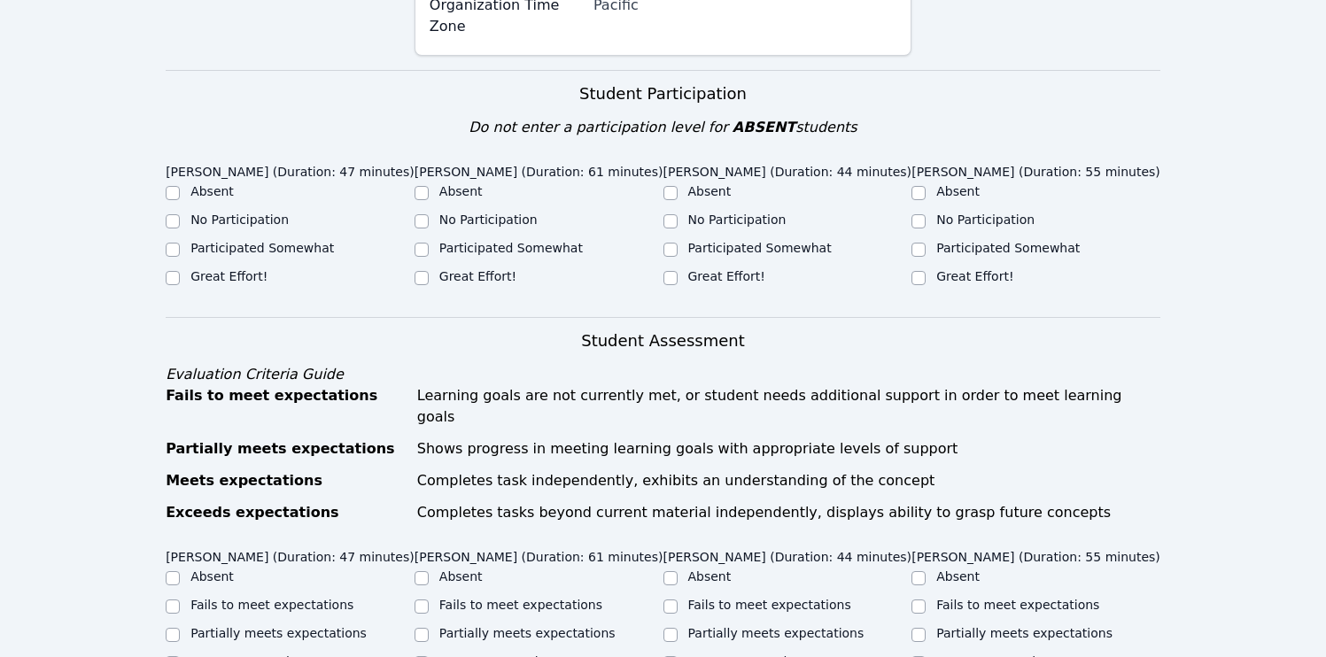
scroll to position [331, 0]
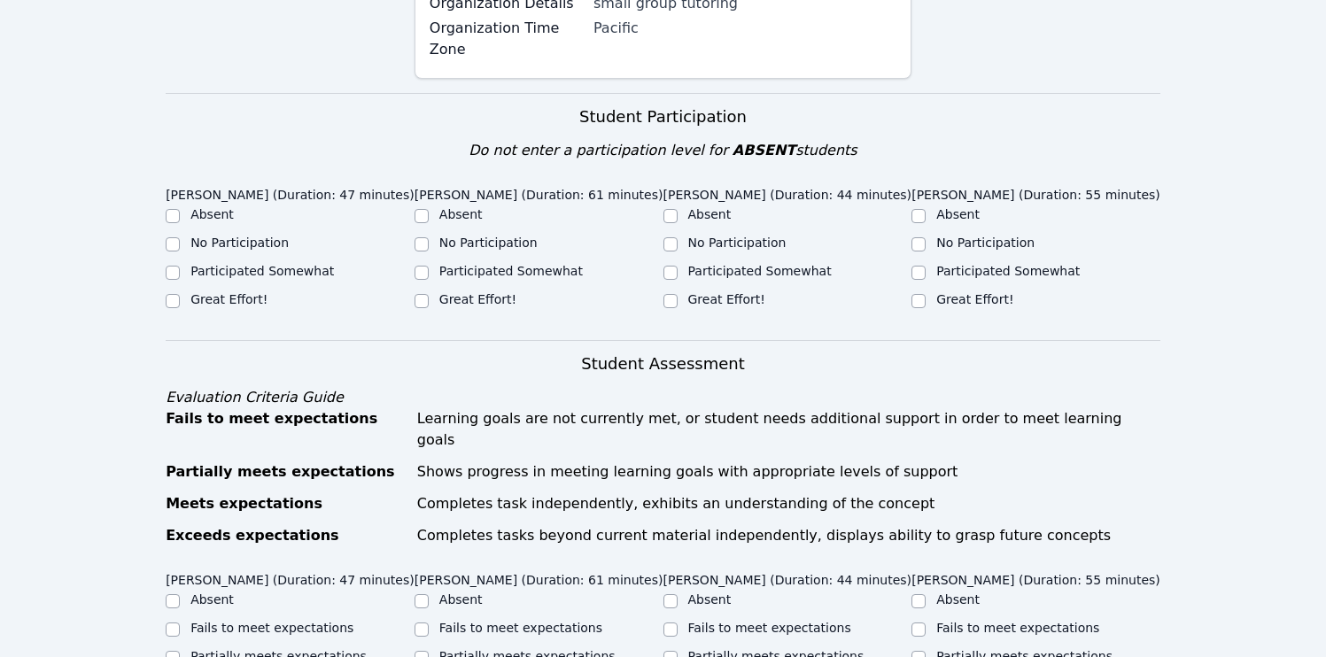
click at [231, 306] on label "Great Effort!" at bounding box center [228, 299] width 77 height 14
click at [180, 308] on input "Great Effort!" at bounding box center [173, 301] width 14 height 14
checkbox input "true"
click at [428, 297] on input "Great Effort!" at bounding box center [421, 301] width 14 height 14
checkbox input "true"
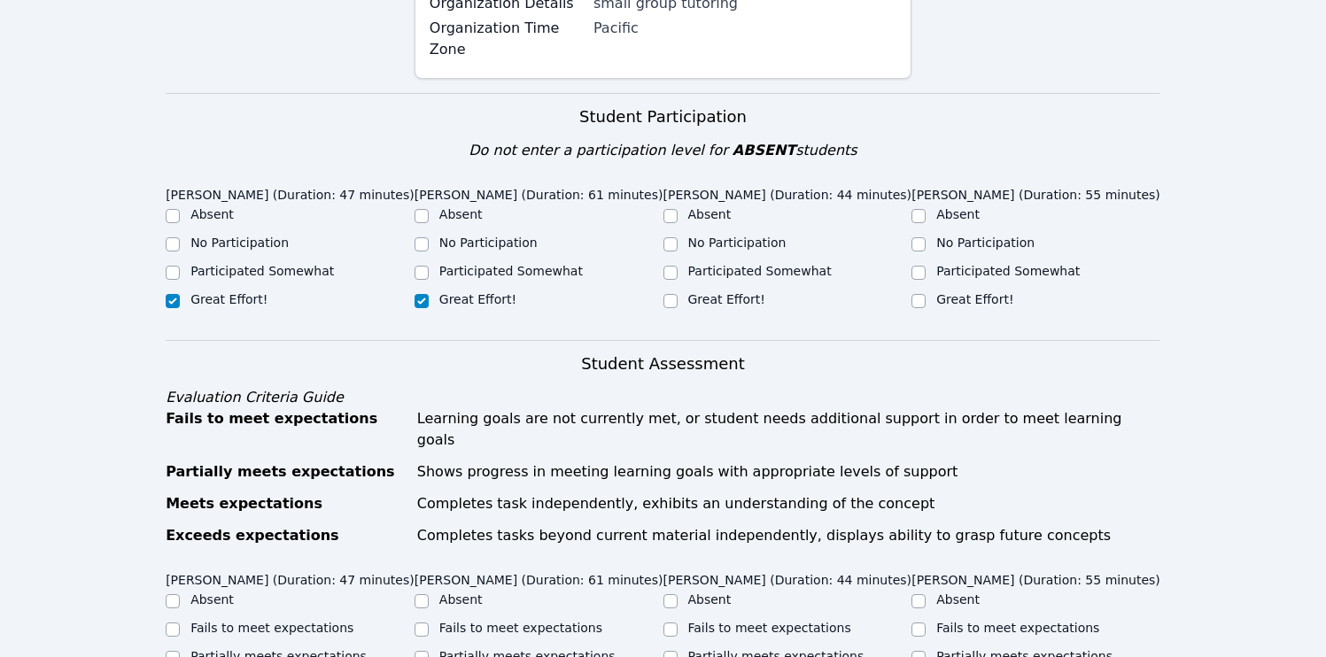
click at [685, 298] on div "Great Effort!" at bounding box center [787, 300] width 249 height 21
click at [742, 304] on label "Great Effort!" at bounding box center [726, 299] width 77 height 14
click at [678, 304] on input "Great Effort!" at bounding box center [670, 301] width 14 height 14
checkbox input "true"
click at [970, 298] on label "Great Effort!" at bounding box center [974, 299] width 77 height 14
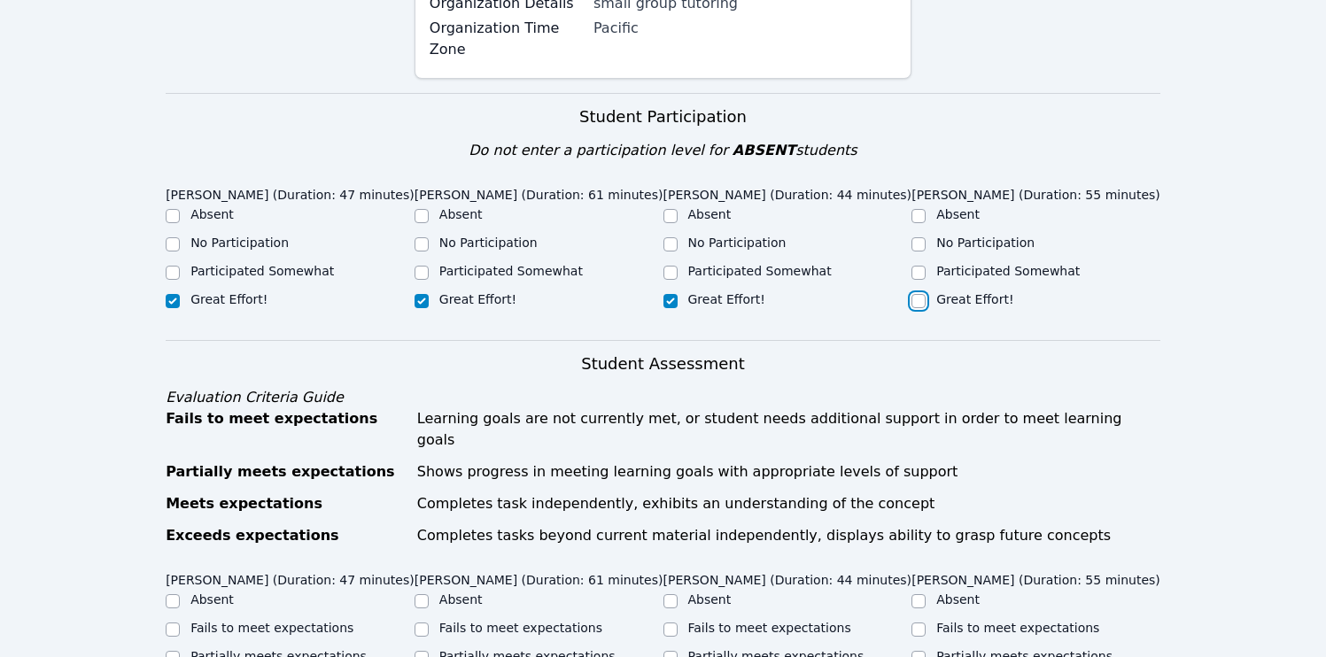
click at [925, 298] on input "Great Effort!" at bounding box center [918, 301] width 14 height 14
checkbox input "true"
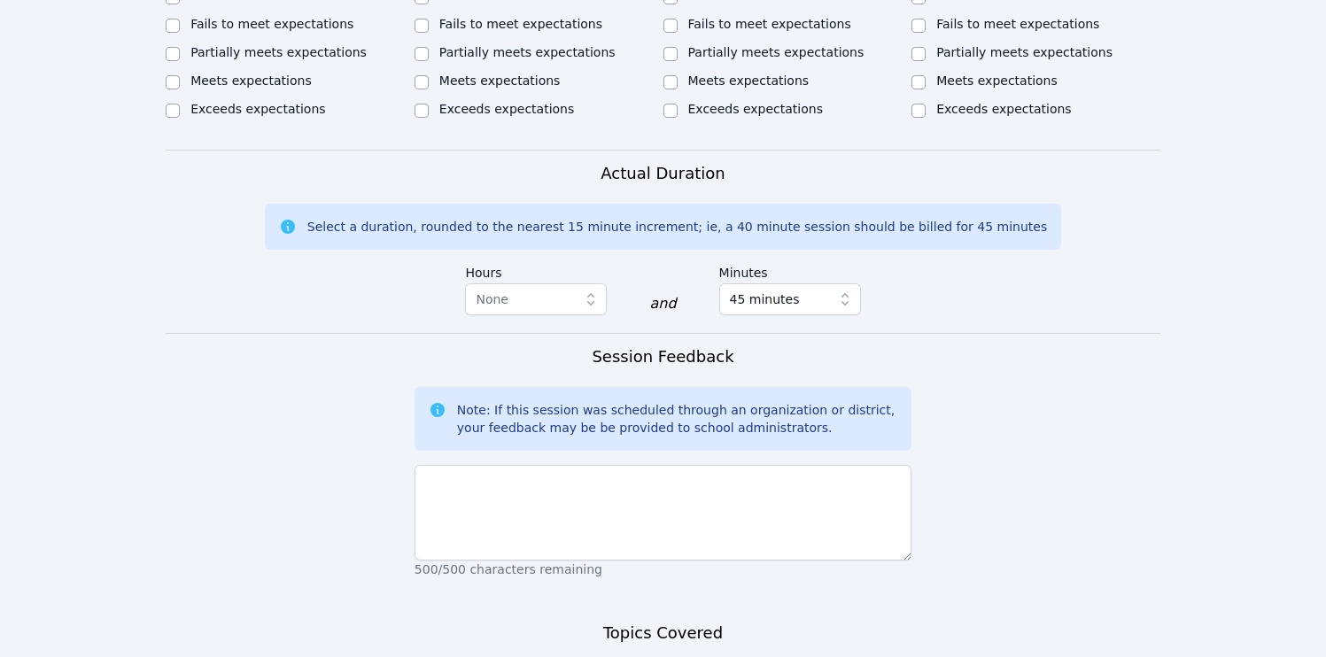
scroll to position [933, 0]
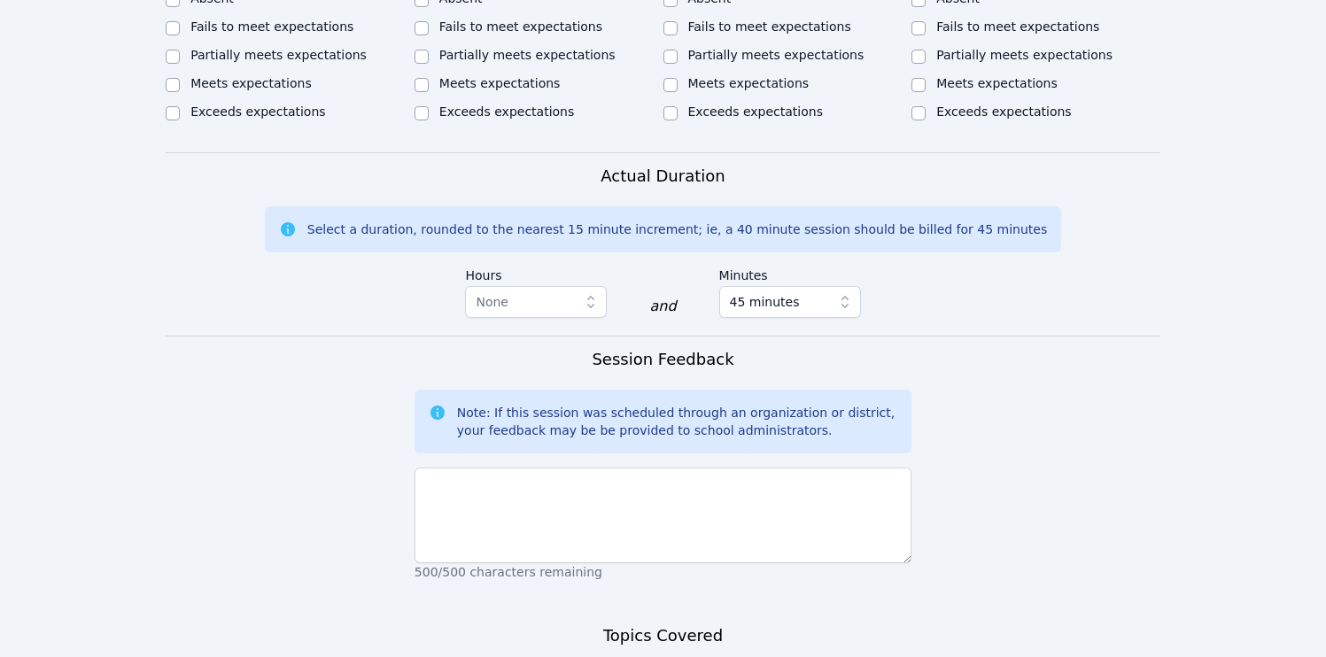
click at [940, 85] on label "Meets expectations" at bounding box center [996, 83] width 121 height 14
click at [925, 85] on input "Meets expectations" at bounding box center [918, 85] width 14 height 14
checkbox input "true"
click at [718, 92] on div "Meets expectations" at bounding box center [787, 84] width 249 height 21
click at [677, 87] on input "Meets expectations" at bounding box center [670, 85] width 14 height 14
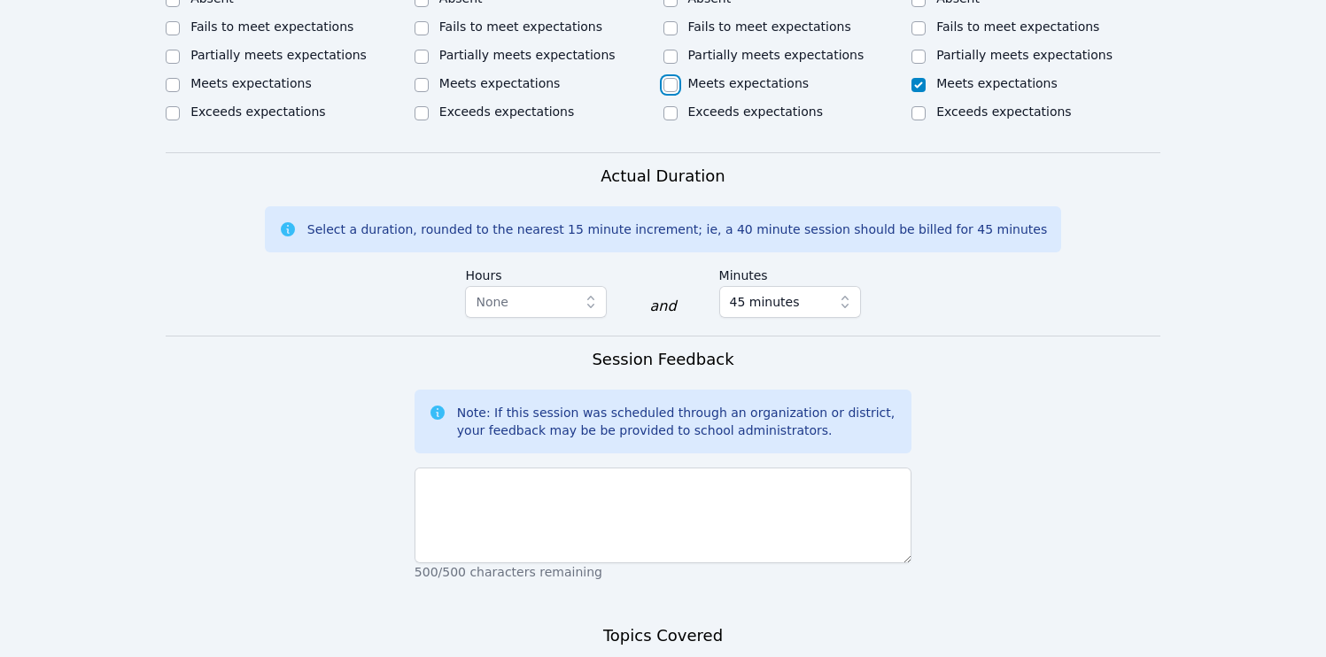
checkbox input "true"
click at [463, 89] on div "Meets expectations" at bounding box center [499, 83] width 121 height 18
click at [422, 93] on div at bounding box center [421, 84] width 14 height 21
click at [421, 83] on input "Meets expectations" at bounding box center [421, 85] width 14 height 14
checkbox input "true"
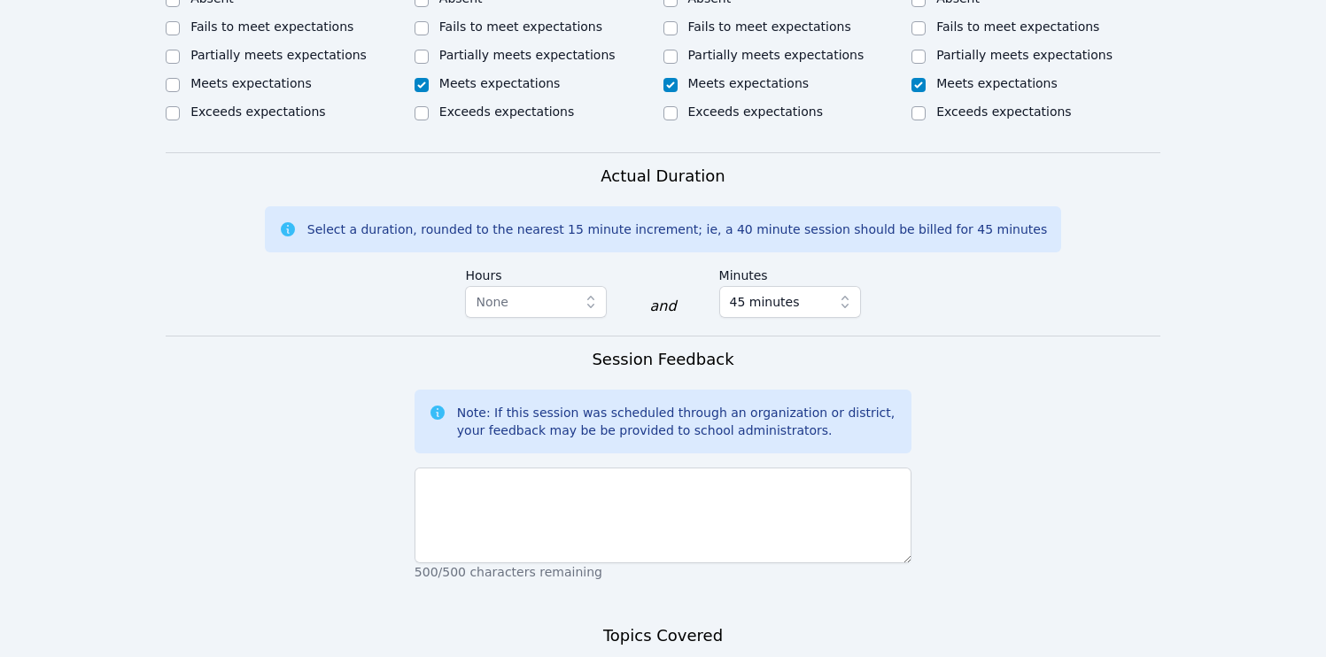
click at [167, 103] on div "Home Sessions Study Groups Students Messages Open user menu [PERSON_NAME] ([PER…" at bounding box center [663, -1] width 1326 height 1865
click at [169, 92] on input "Meets expectations" at bounding box center [173, 85] width 14 height 14
checkbox input "true"
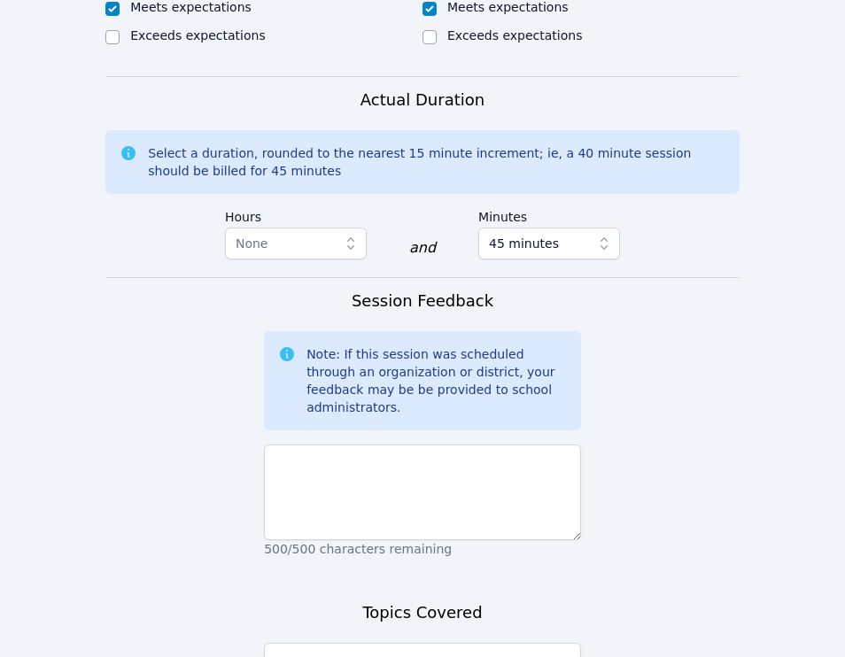
scroll to position [1624, 0]
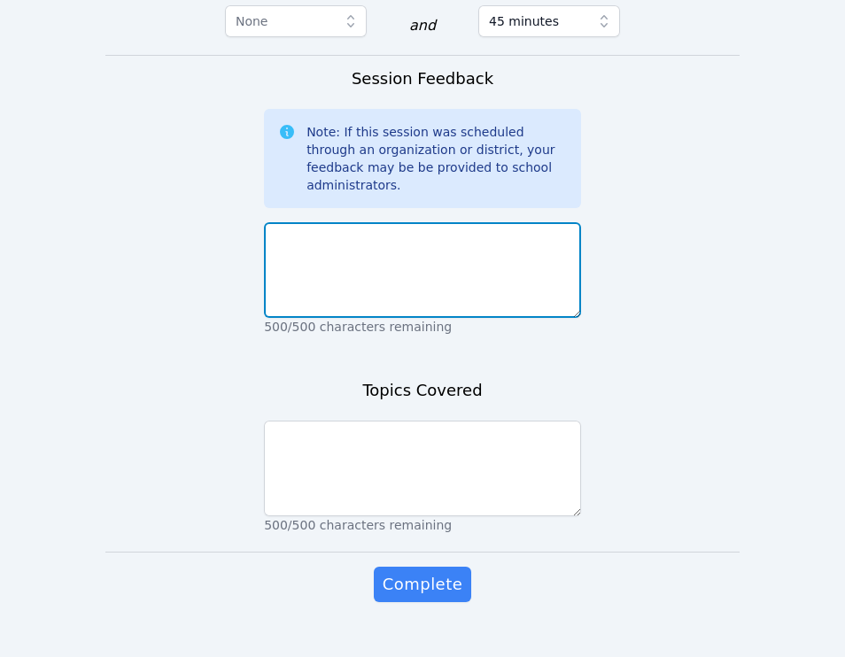
click at [402, 269] on textarea at bounding box center [422, 270] width 317 height 96
click at [430, 228] on textarea "They all worked on" at bounding box center [422, 270] width 317 height 96
type textarea "T"
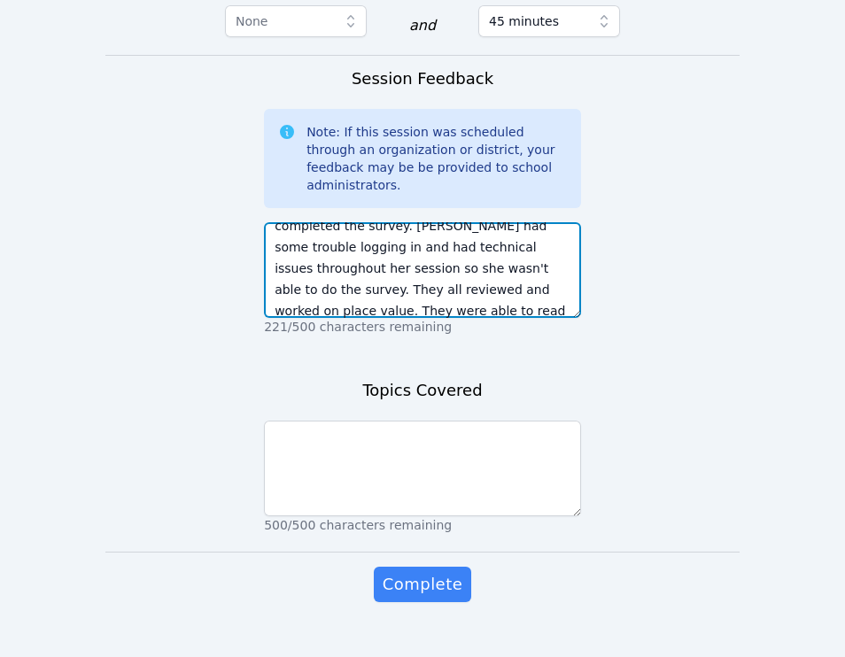
scroll to position [55, 0]
type textarea "[PERSON_NAME] and [PERSON_NAME] completed the survey. [PERSON_NAME] had some tr…"
click at [373, 250] on textarea "[PERSON_NAME] and [PERSON_NAME] completed the survey. [PERSON_NAME] had some tr…" at bounding box center [422, 270] width 317 height 96
click at [373, 251] on textarea "[PERSON_NAME] and [PERSON_NAME] completed the survey. [PERSON_NAME] had some tr…" at bounding box center [422, 270] width 317 height 96
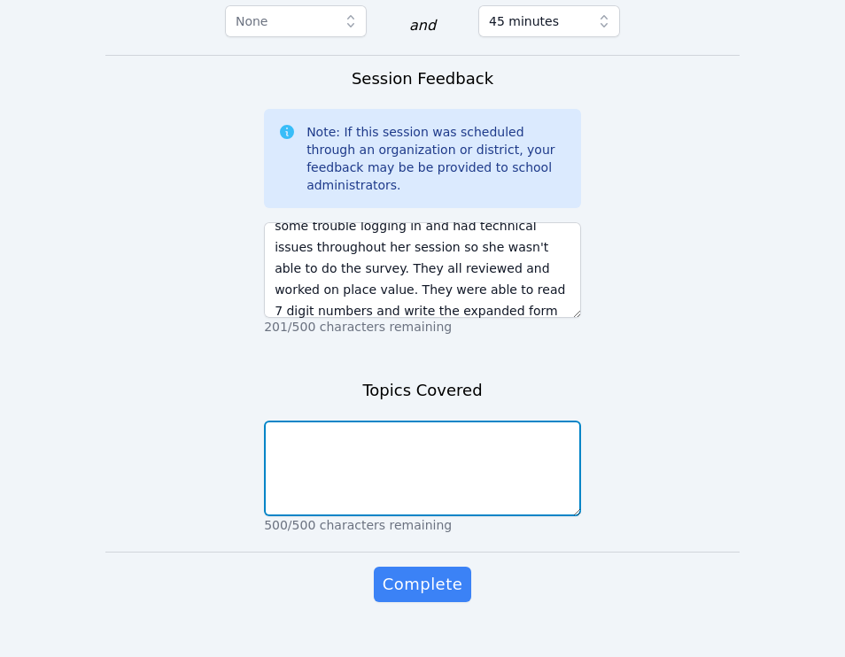
click at [382, 443] on textarea at bounding box center [422, 469] width 317 height 96
paste textarea "[PERSON_NAME] and [PERSON_NAME] completed the survey. [PERSON_NAME] had some tr…"
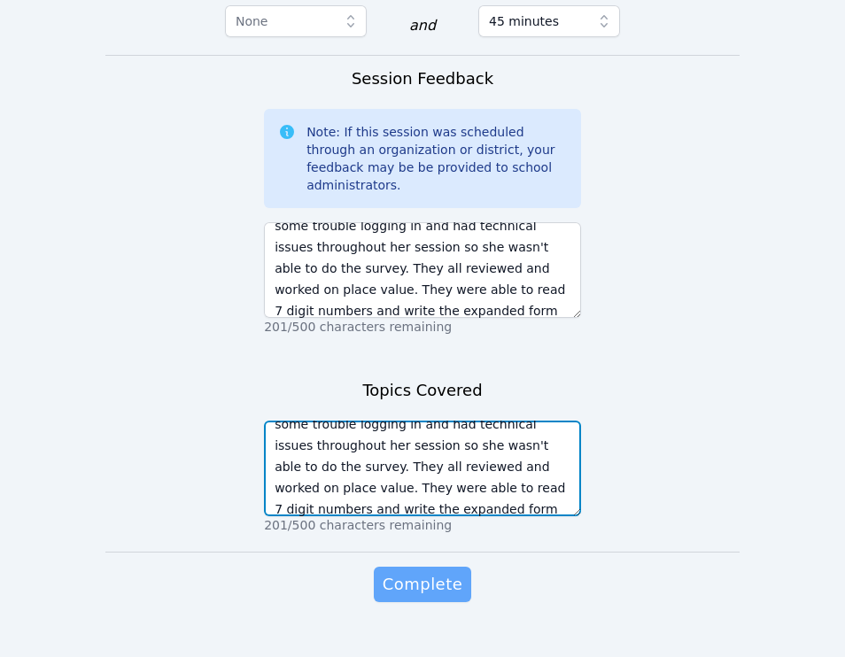
type textarea "[PERSON_NAME] and [PERSON_NAME] completed the survey. [PERSON_NAME] had some tr…"
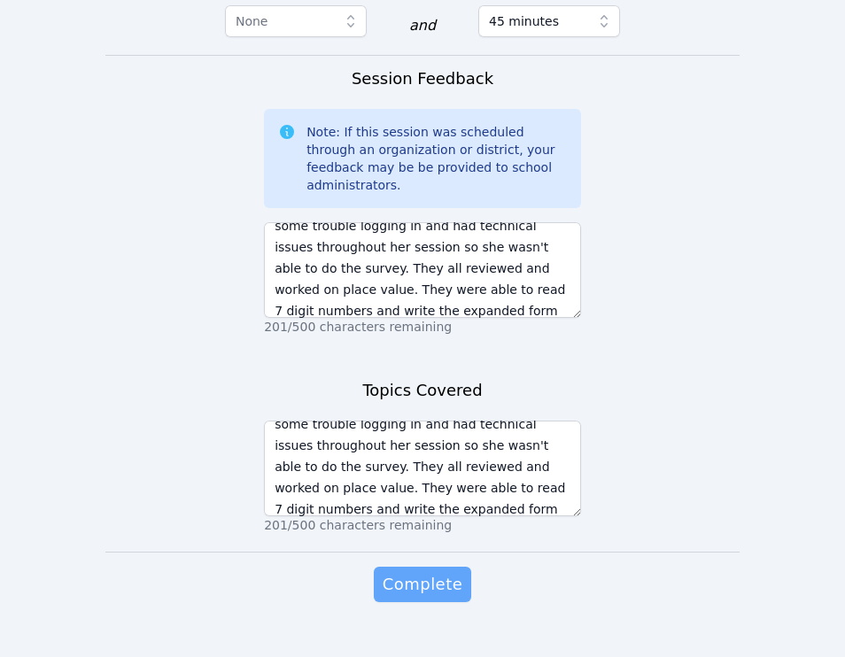
click at [438, 572] on span "Complete" at bounding box center [423, 584] width 80 height 25
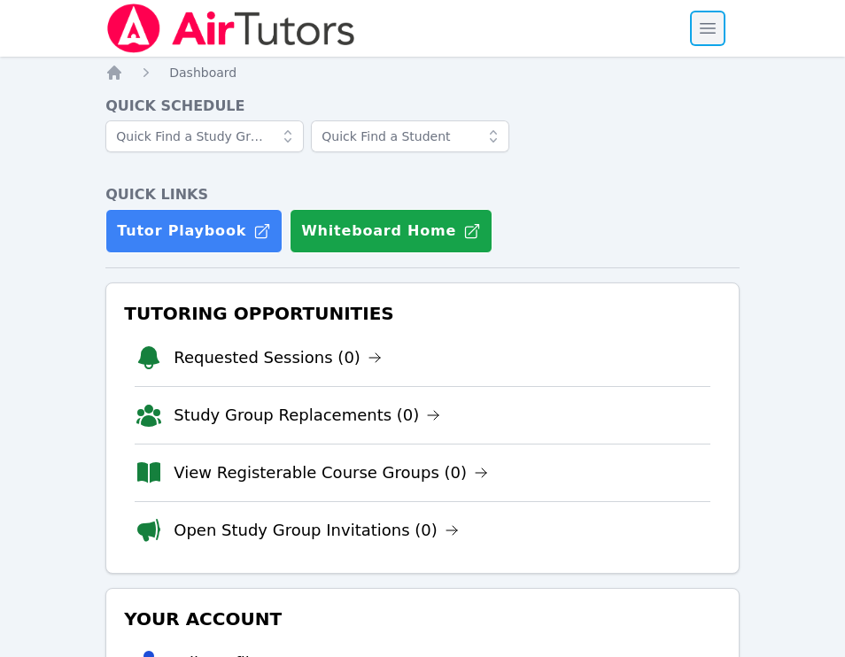
click at [709, 32] on span "button" at bounding box center [707, 28] width 39 height 39
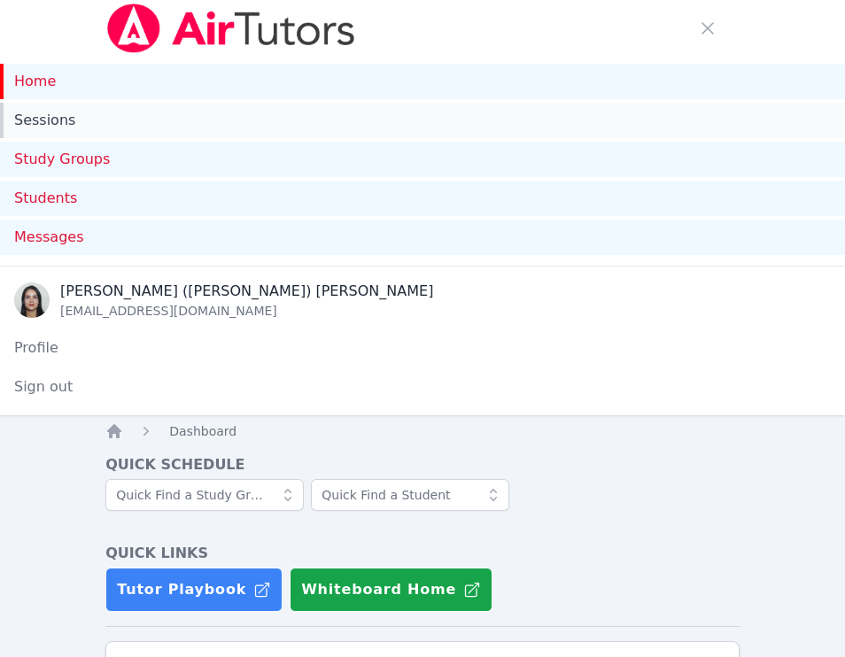
click at [106, 117] on link "Sessions" at bounding box center [422, 120] width 845 height 35
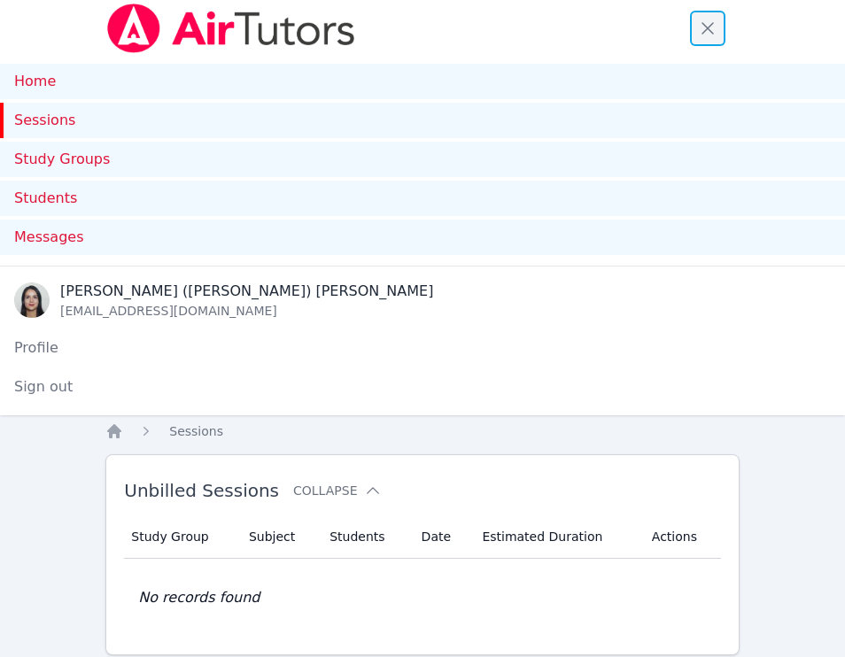
click at [709, 39] on span "button" at bounding box center [707, 28] width 39 height 39
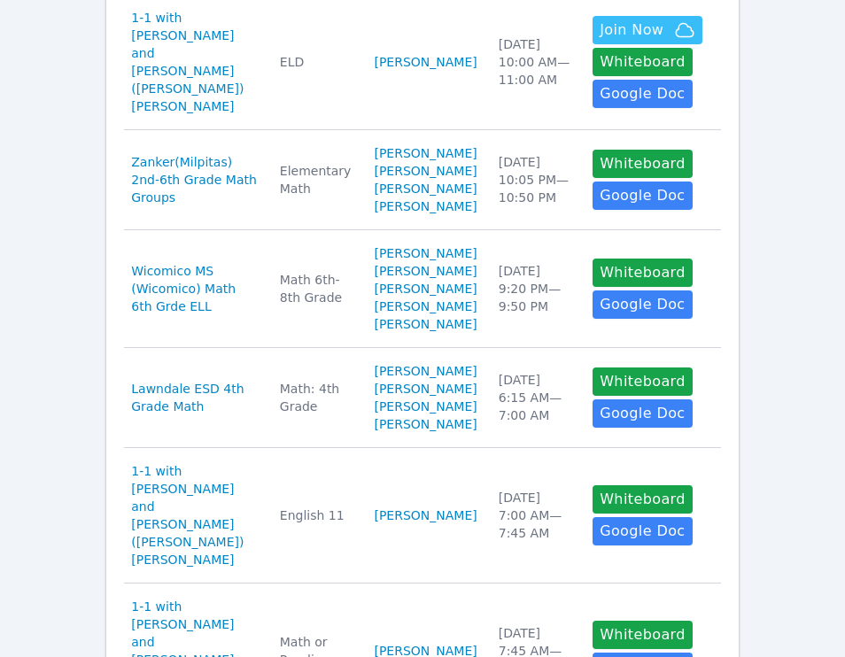
scroll to position [627, 0]
